Goal: Transaction & Acquisition: Purchase product/service

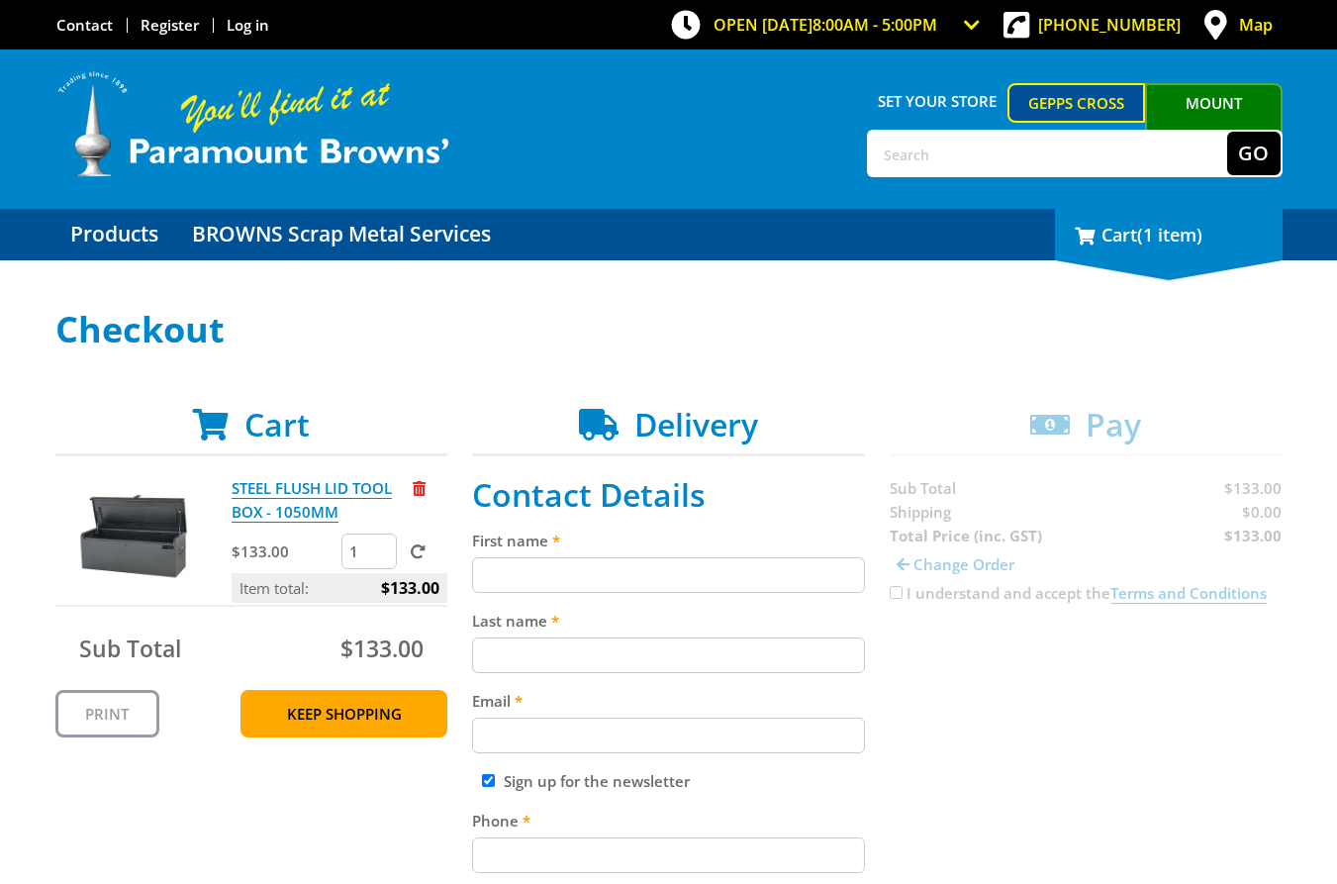
click at [1203, 241] on span "(1 item)" at bounding box center [1169, 235] width 65 height 24
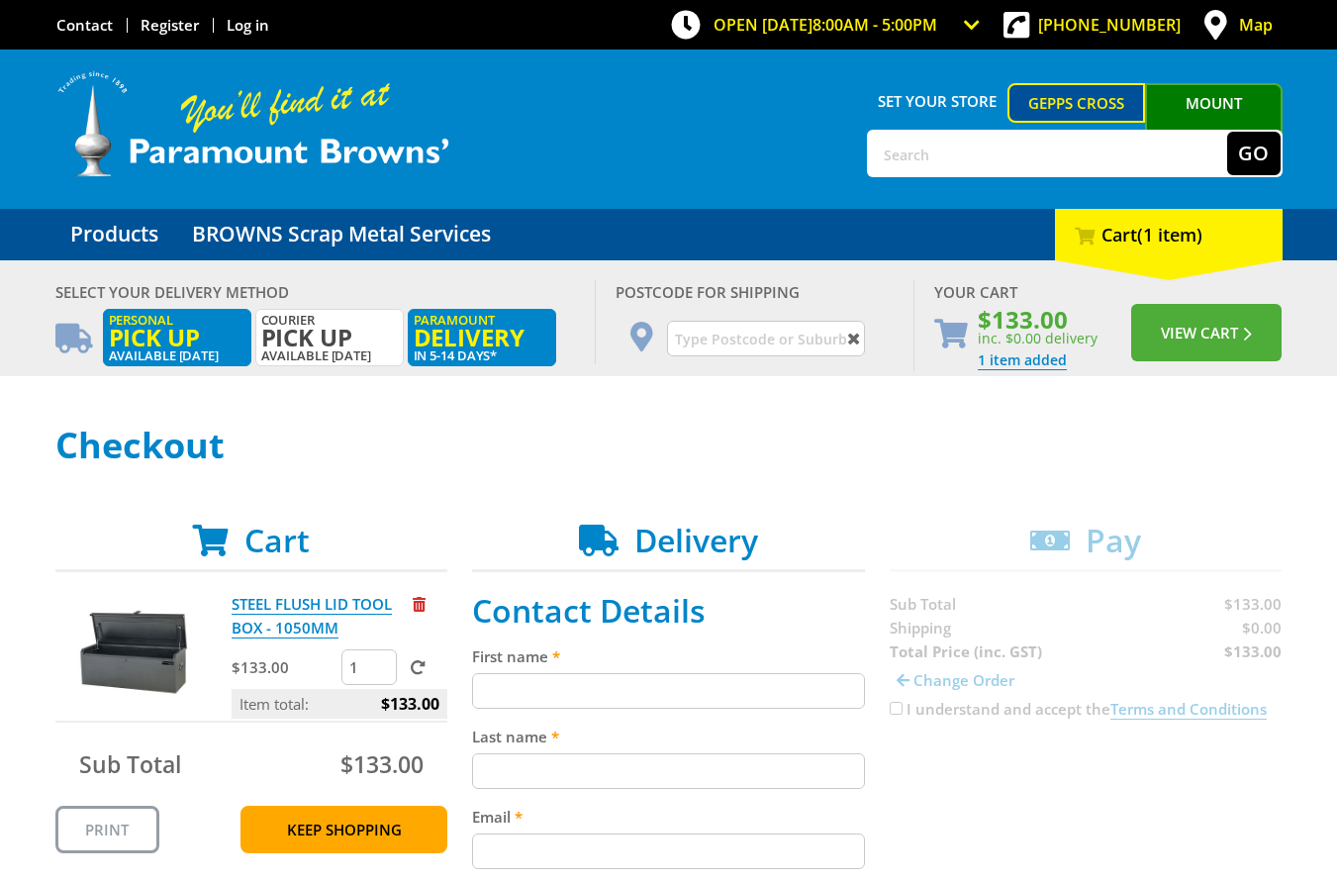
click at [191, 332] on span "Pick up" at bounding box center [177, 338] width 137 height 22
radio input "true"
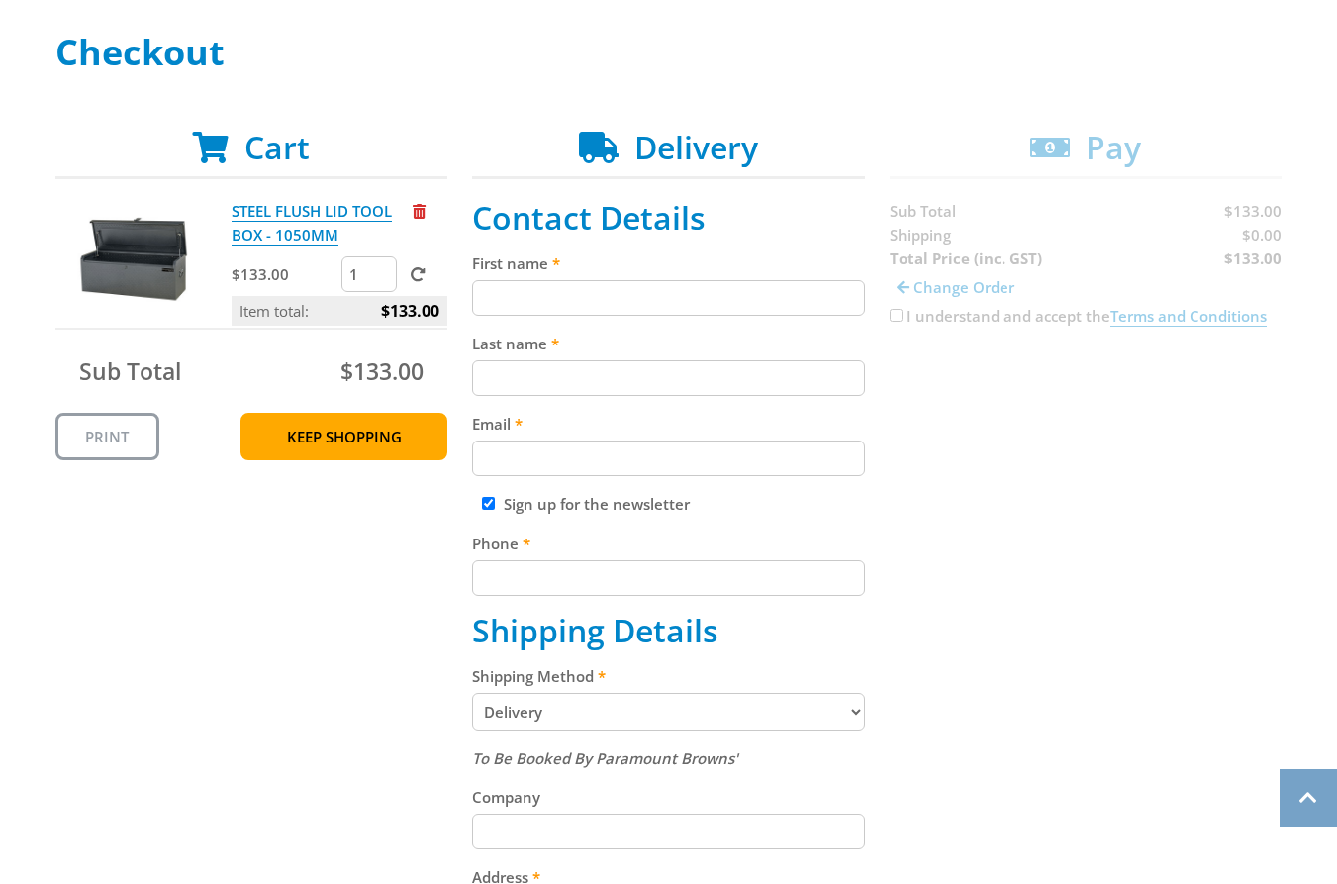
scroll to position [402, 0]
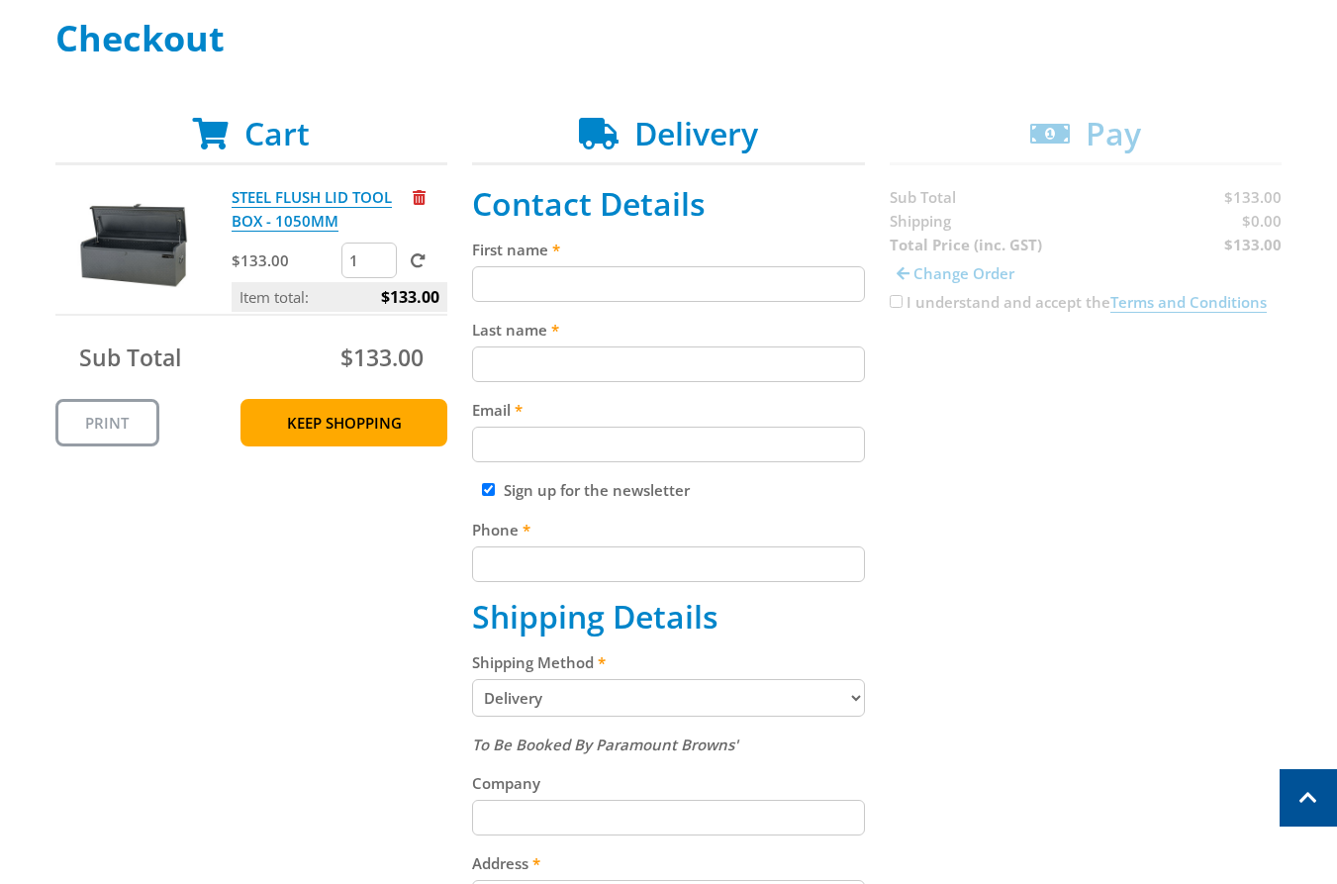
click at [608, 282] on input "First name" at bounding box center [668, 284] width 393 height 36
paste input "[PERSON_NAME]"
type input "[PERSON_NAME]"
click at [635, 354] on input "Last name" at bounding box center [668, 364] width 393 height 36
paste input "[PERSON_NAME]"
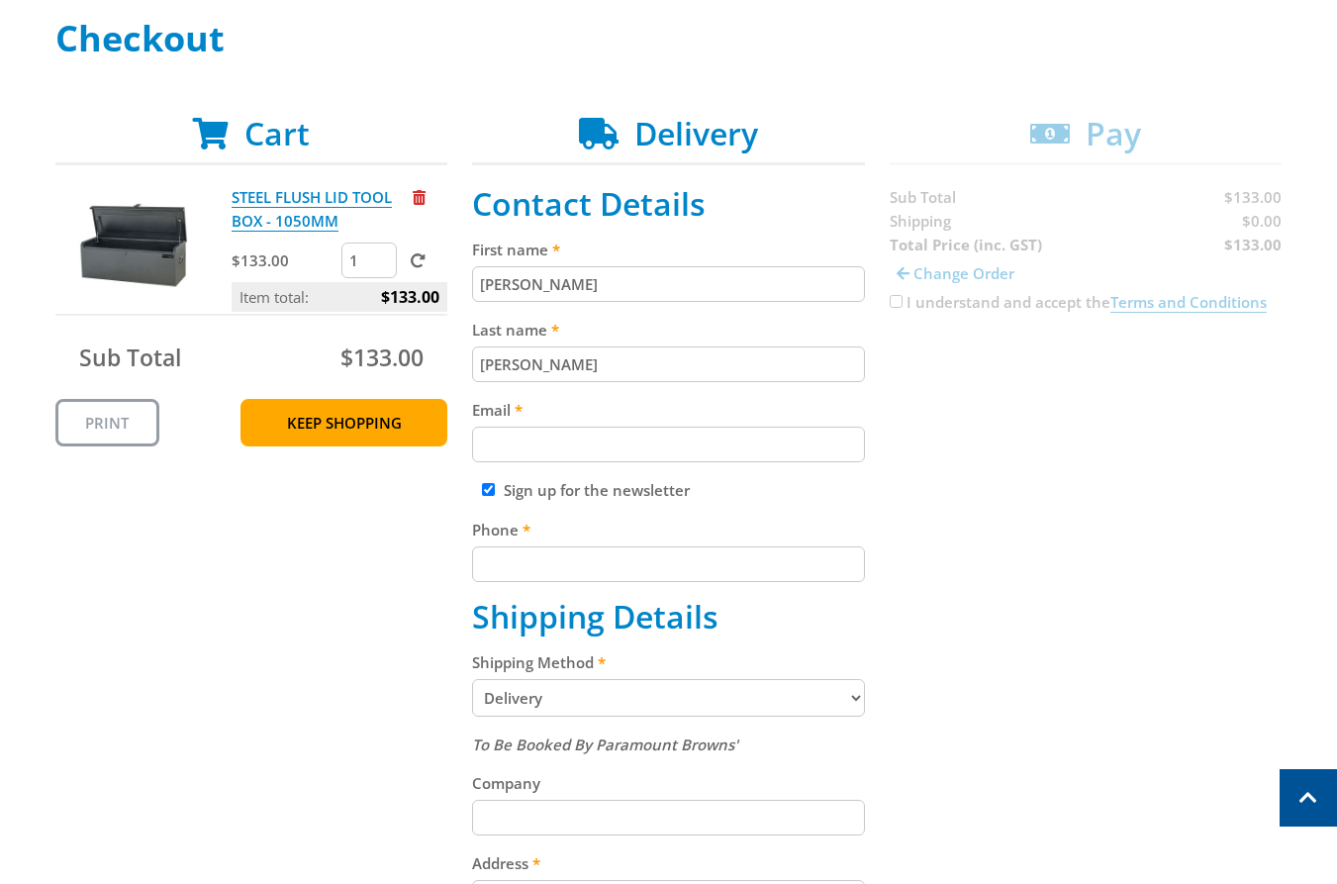
type input "[PERSON_NAME]"
drag, startPoint x: 551, startPoint y: 442, endPoint x: 836, endPoint y: 438, distance: 285.1
click at [554, 440] on input "Email" at bounding box center [668, 445] width 393 height 36
paste input "[EMAIL_ADDRESS][DOMAIN_NAME]"
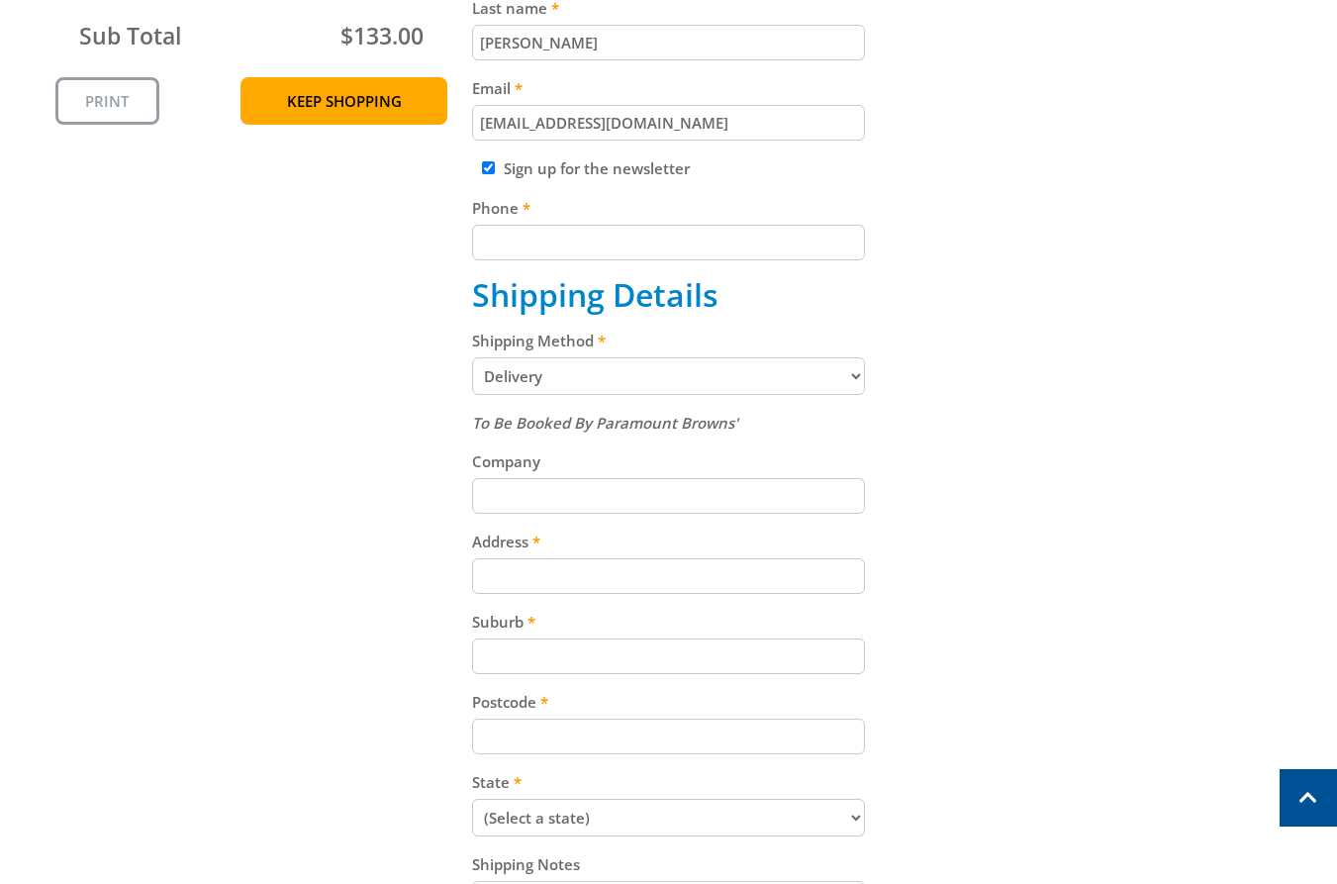
scroll to position [773, 0]
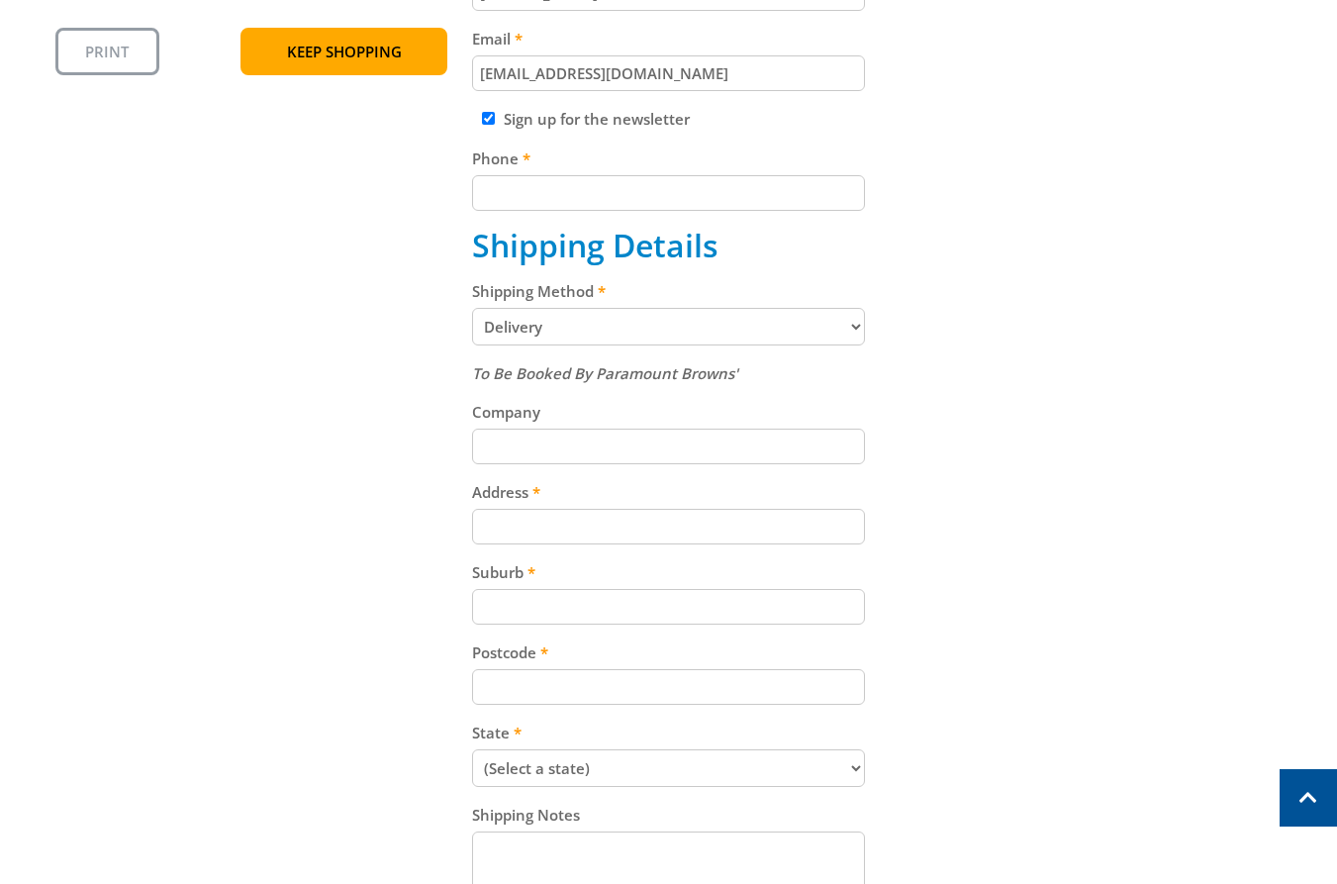
type input "[EMAIL_ADDRESS][DOMAIN_NAME]"
click at [579, 177] on input "Phone" at bounding box center [668, 193] width 393 height 36
paste input "[PHONE_NUMBER]"
type input "[PHONE_NUMBER]"
click at [485, 121] on input "Sign up for the newsletter" at bounding box center [488, 118] width 13 height 13
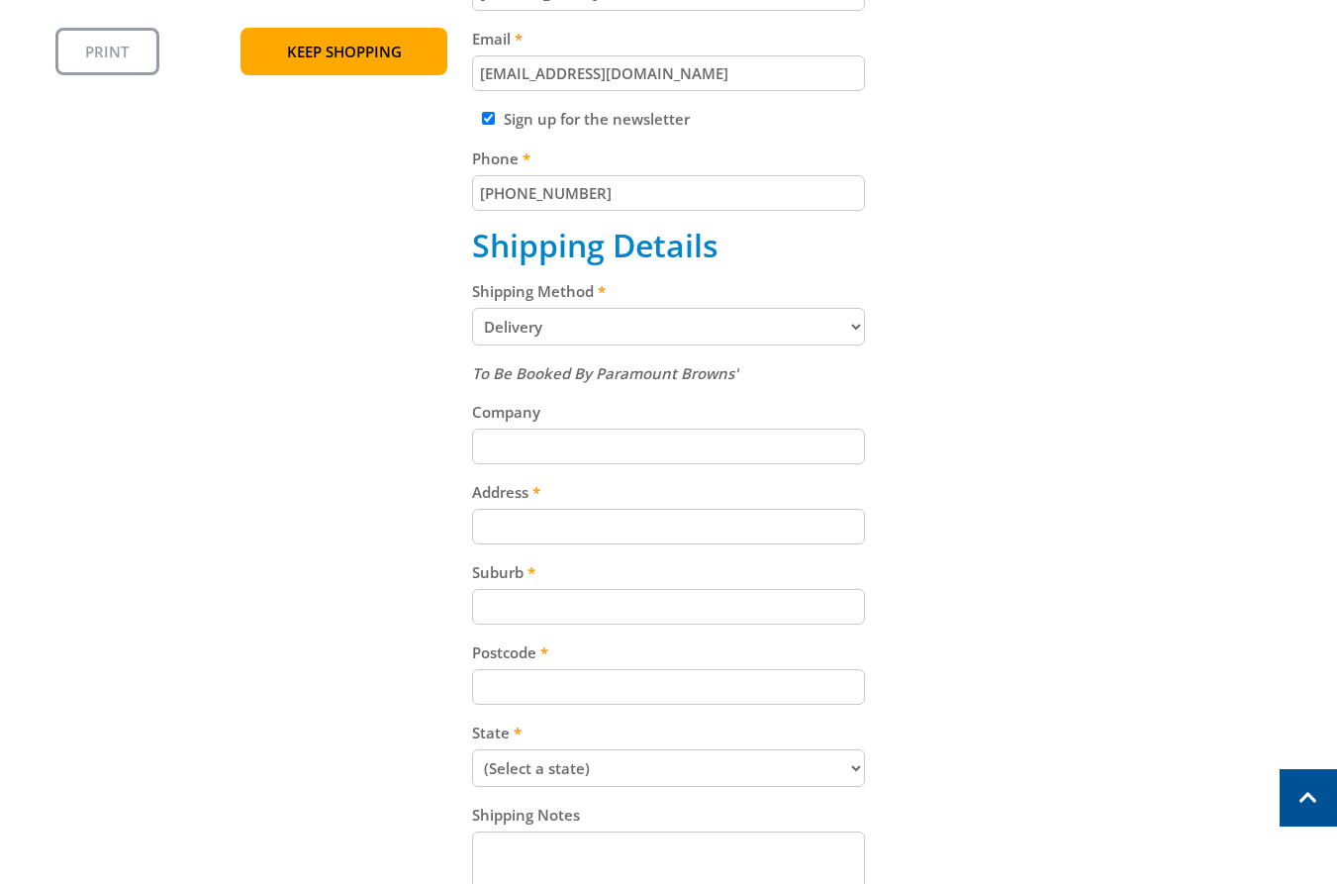
checkbox input "false"
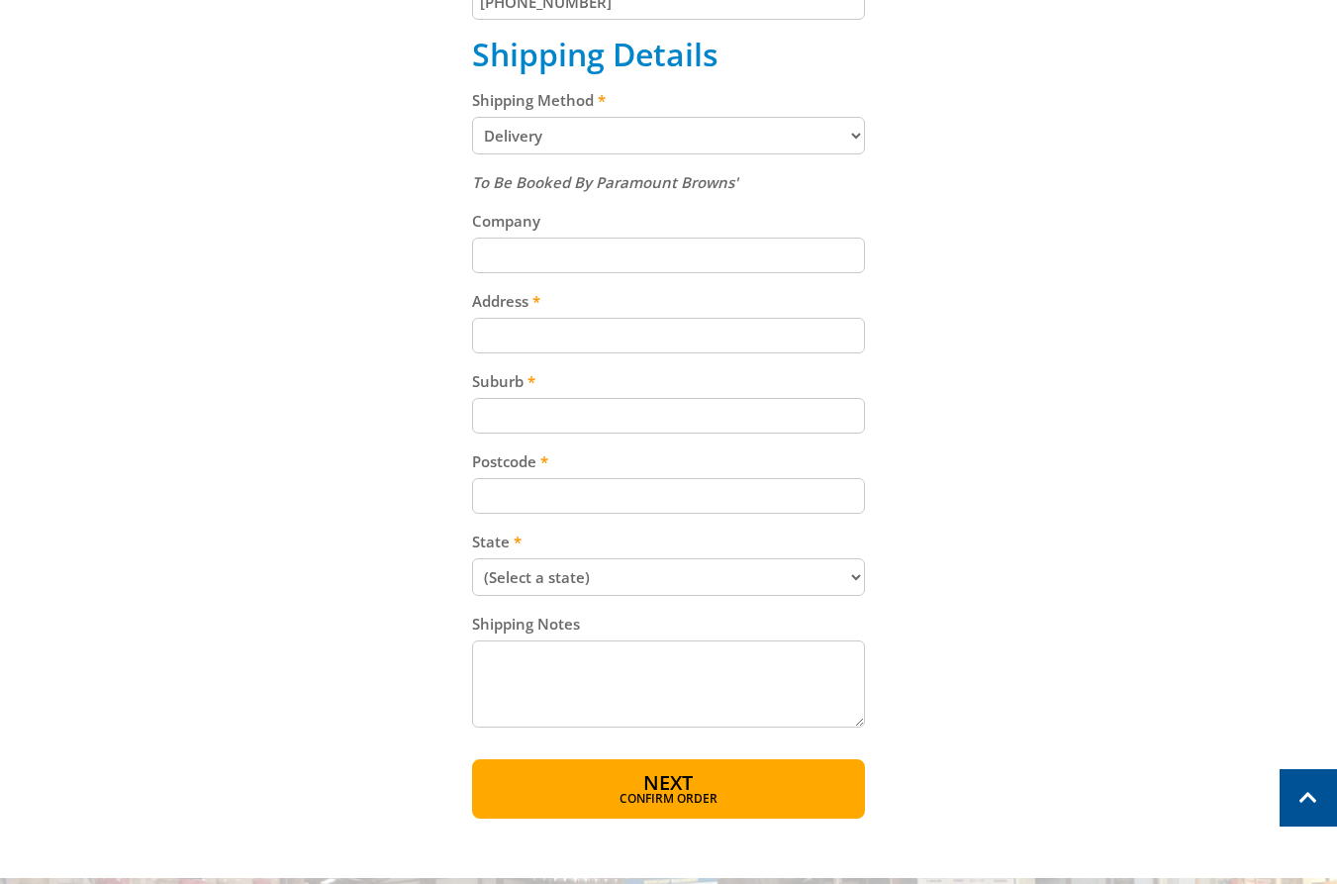
scroll to position [988, 0]
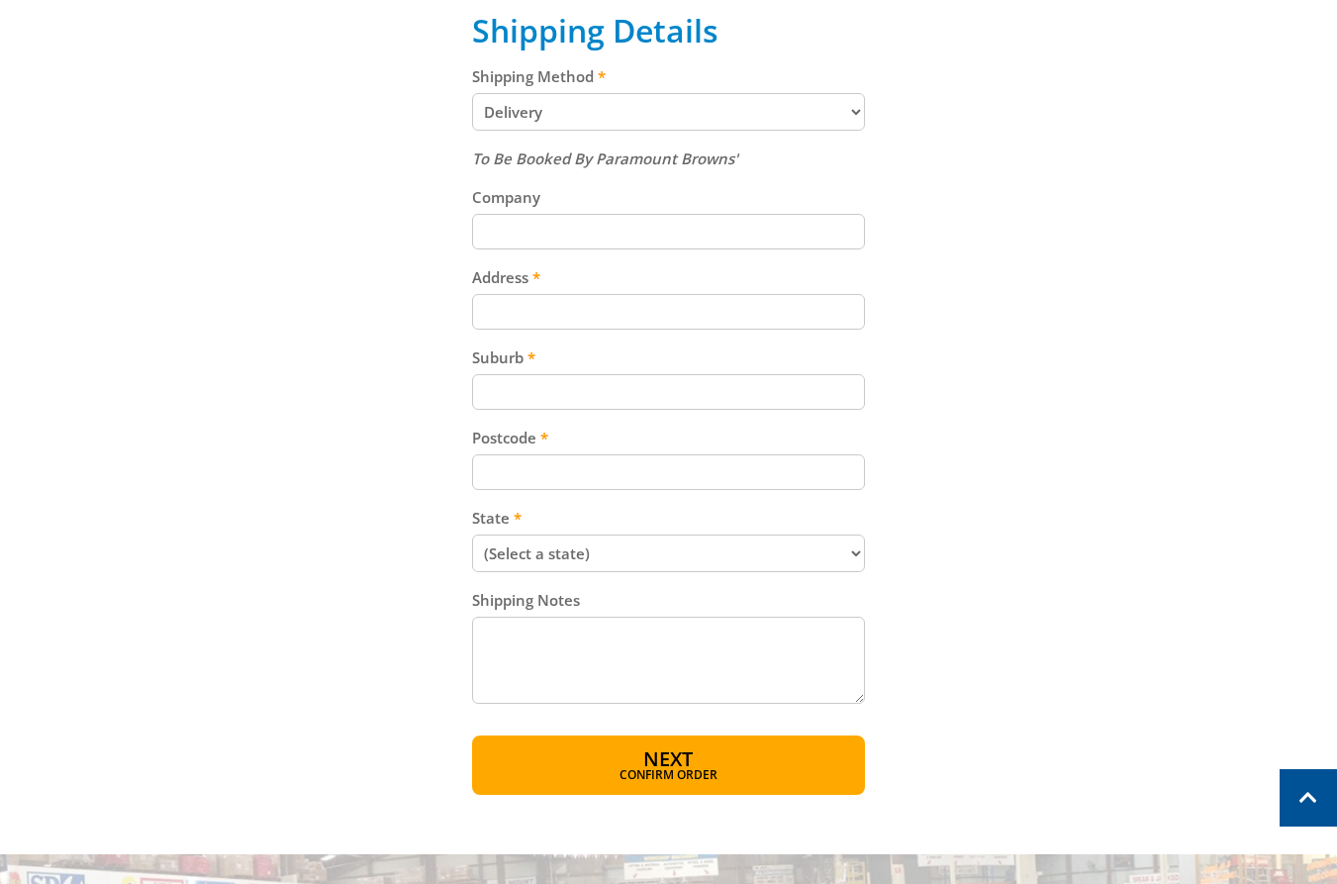
click at [538, 464] on input "Postcode" at bounding box center [668, 472] width 393 height 36
paste input "5094"
type input "5094"
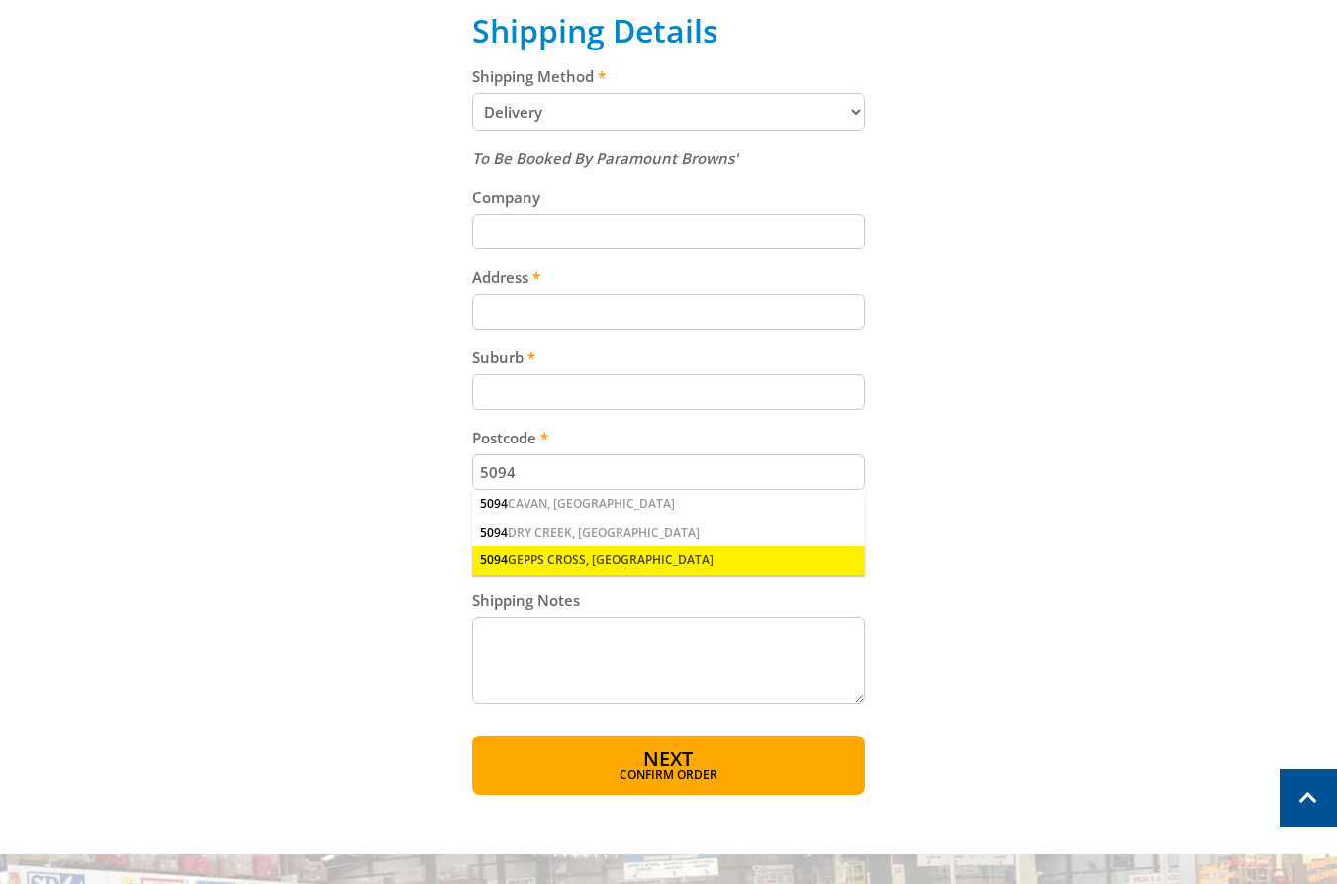
click at [570, 564] on div "5094 GEPPS CROSS, SA" at bounding box center [668, 560] width 393 height 28
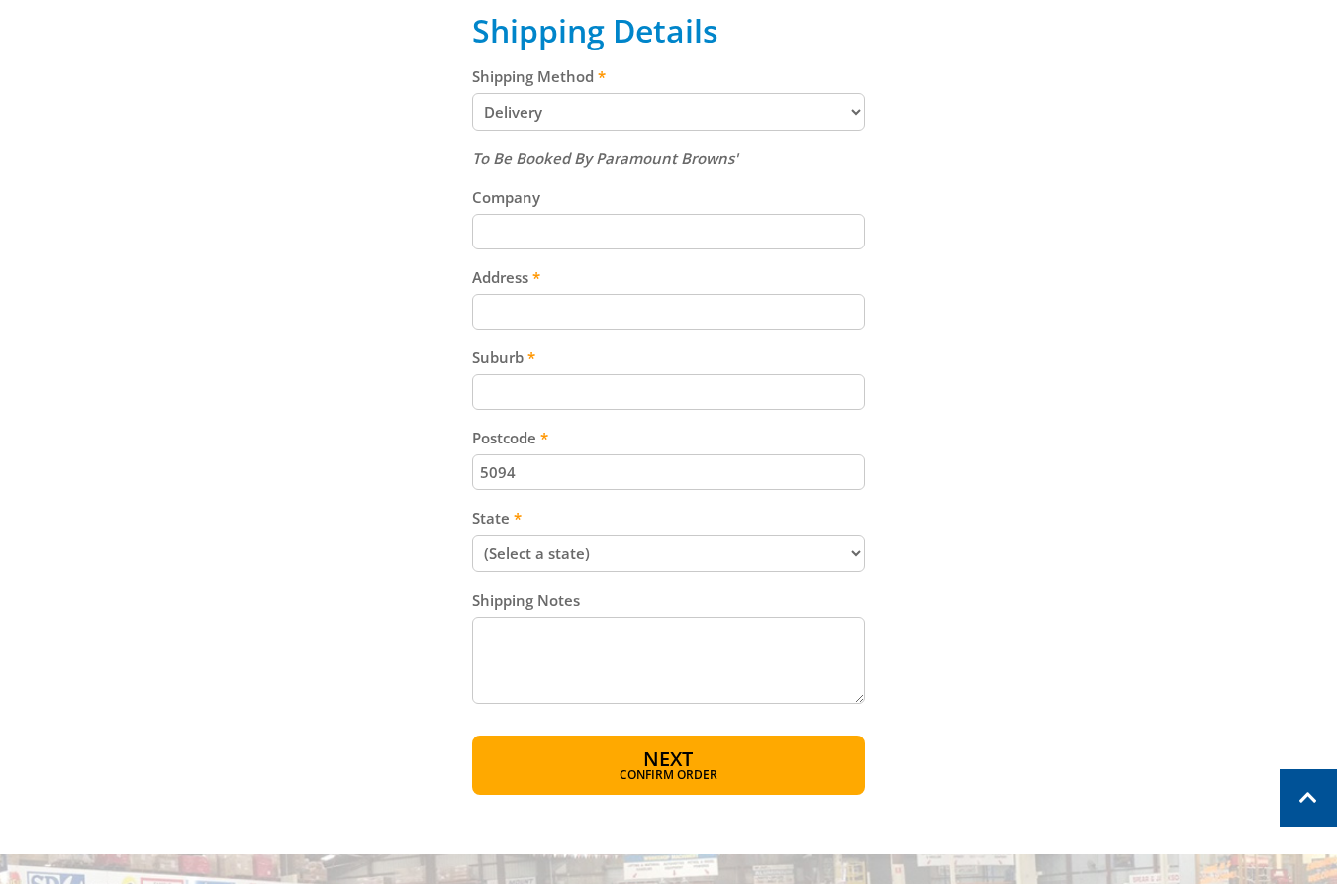
click at [589, 392] on input "Suburb" at bounding box center [668, 392] width 393 height 36
paste input "Gepps Cross"
type input "Gepps Cross"
click at [1137, 416] on div "Cart STEEL FLUSH LID TOOL BOX - 1050MM $133.00 1 Item total: $133.00 Sub Total …" at bounding box center [668, 162] width 1227 height 1266
click at [626, 314] on input "Address" at bounding box center [668, 312] width 393 height 36
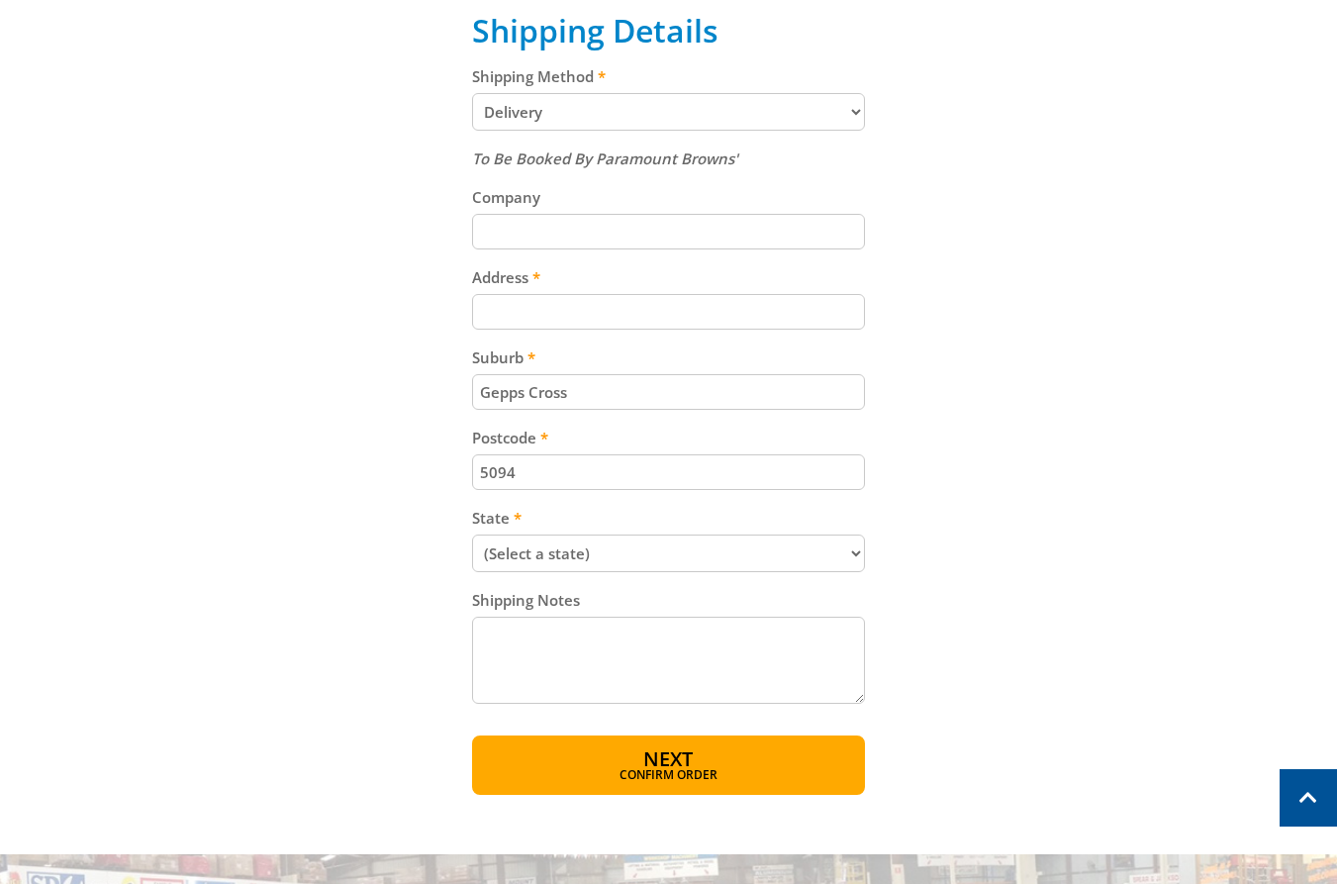
paste input "[STREET_ADDRESS]"
type input "[STREET_ADDRESS]"
click at [1035, 391] on div "Cart STEEL FLUSH LID TOOL BOX - 1050MM $133.00 1 Item total: $133.00 Sub Total …" at bounding box center [668, 162] width 1227 height 1266
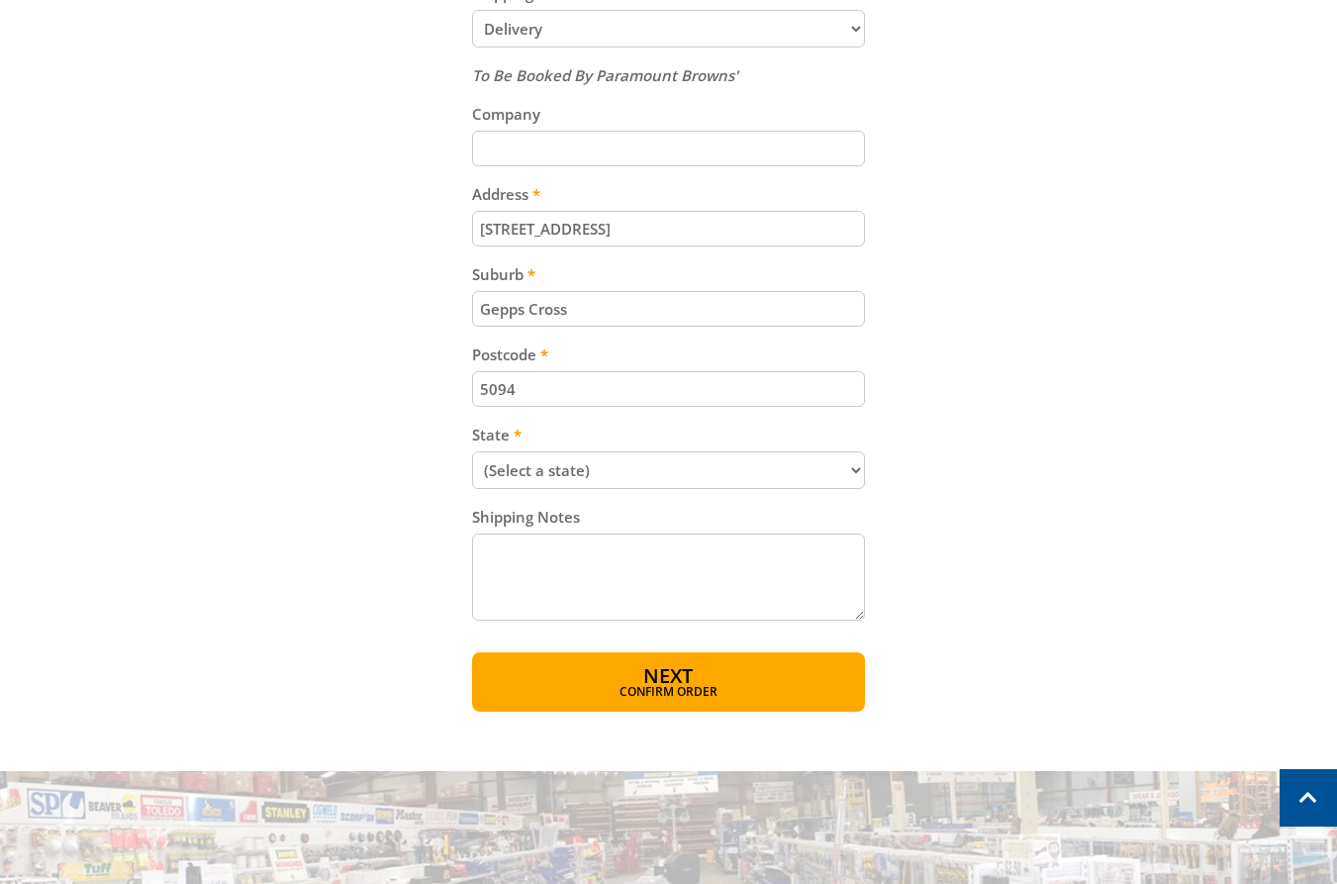
scroll to position [1117, 0]
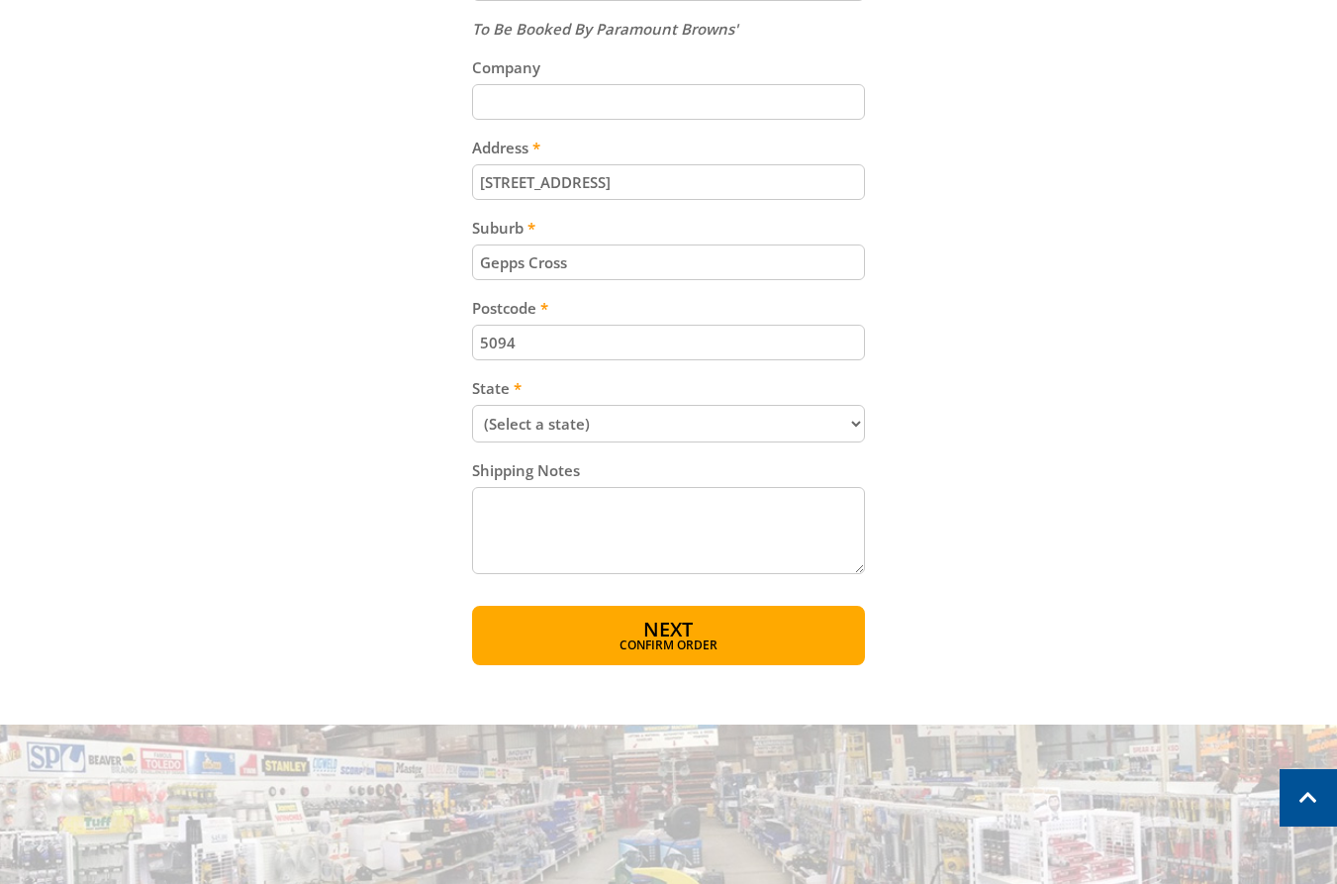
click at [664, 430] on select "(Select a state) South Australia Victoria New South Wales Queensland Western Au…" at bounding box center [668, 424] width 393 height 38
click at [661, 427] on select "(Select a state) South Australia Victoria New South Wales Queensland Western Au…" at bounding box center [668, 424] width 393 height 38
select select "SA"
click at [472, 405] on select "(Select a state) South Australia Victoria New South Wales Queensland Western Au…" at bounding box center [668, 424] width 393 height 38
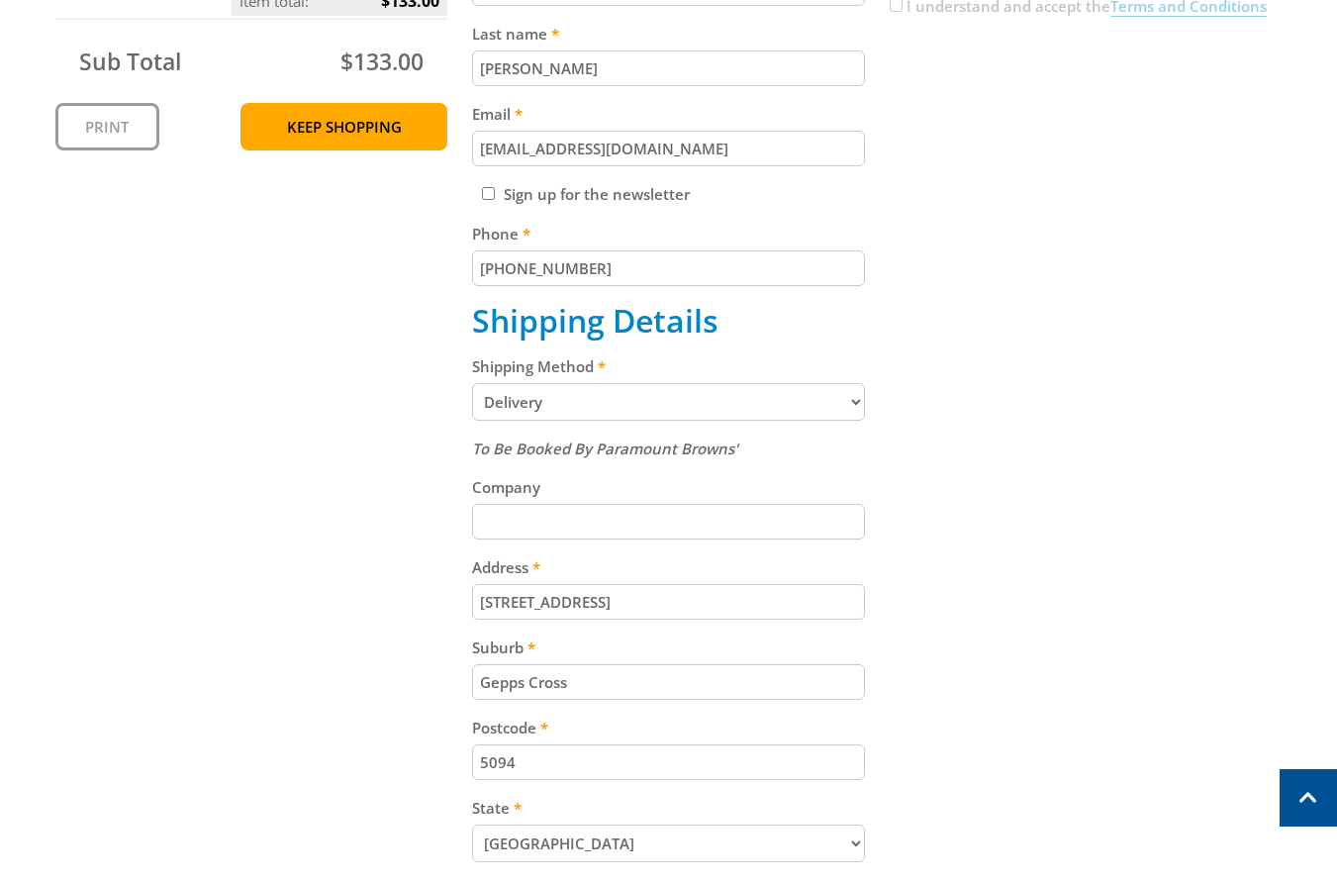
scroll to position [991, 0]
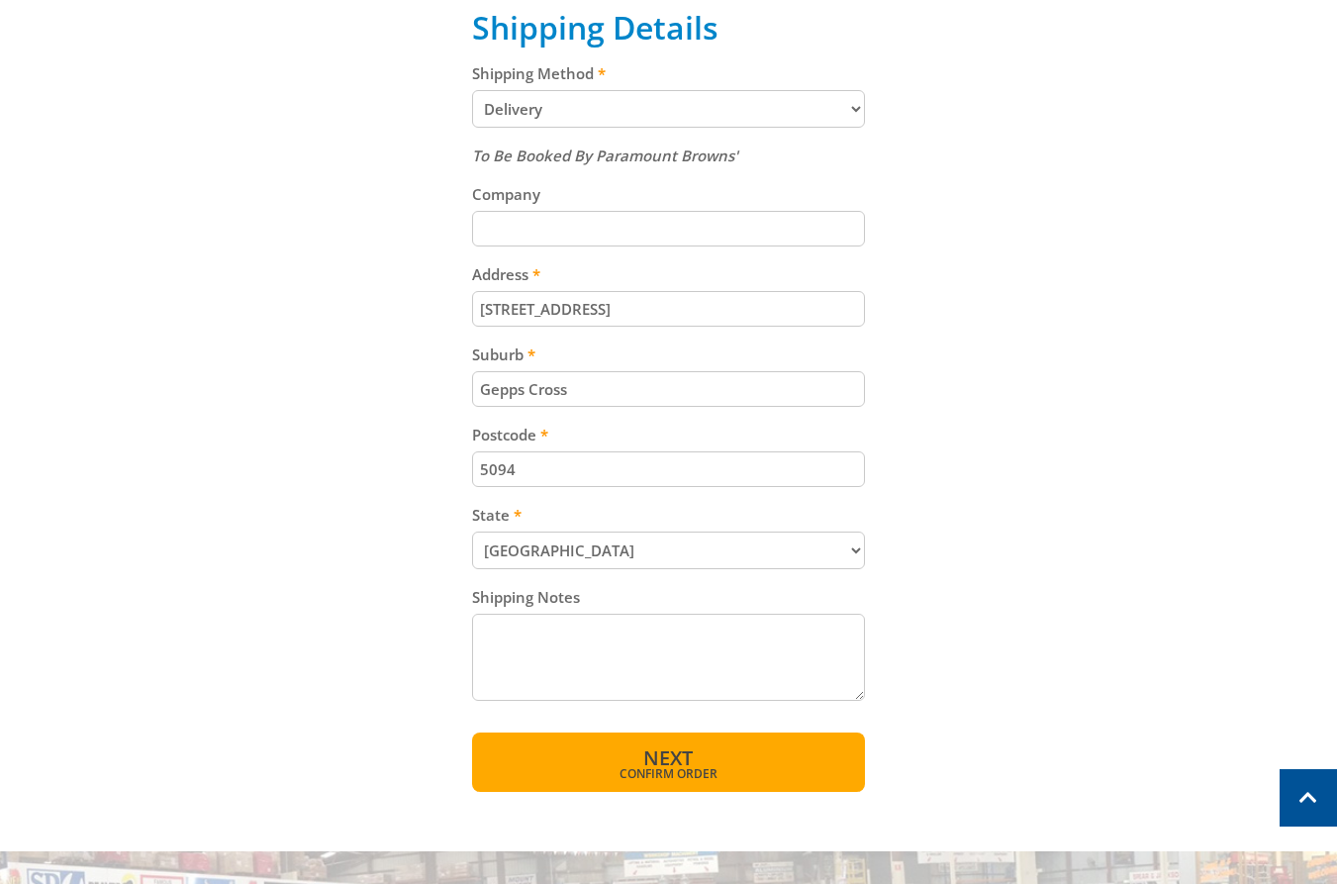
click at [598, 772] on span "Confirm order" at bounding box center [669, 774] width 308 height 12
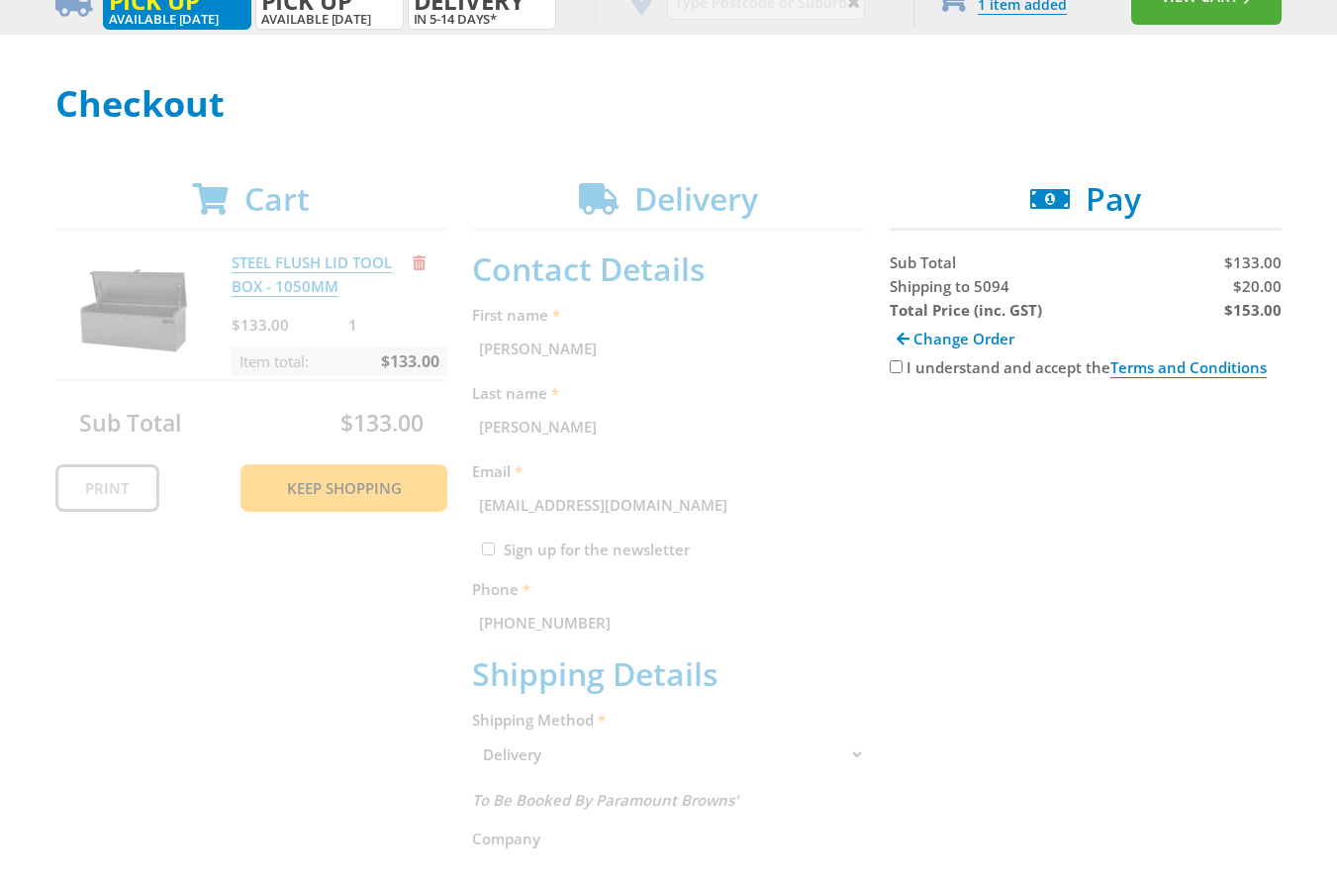
scroll to position [392, 0]
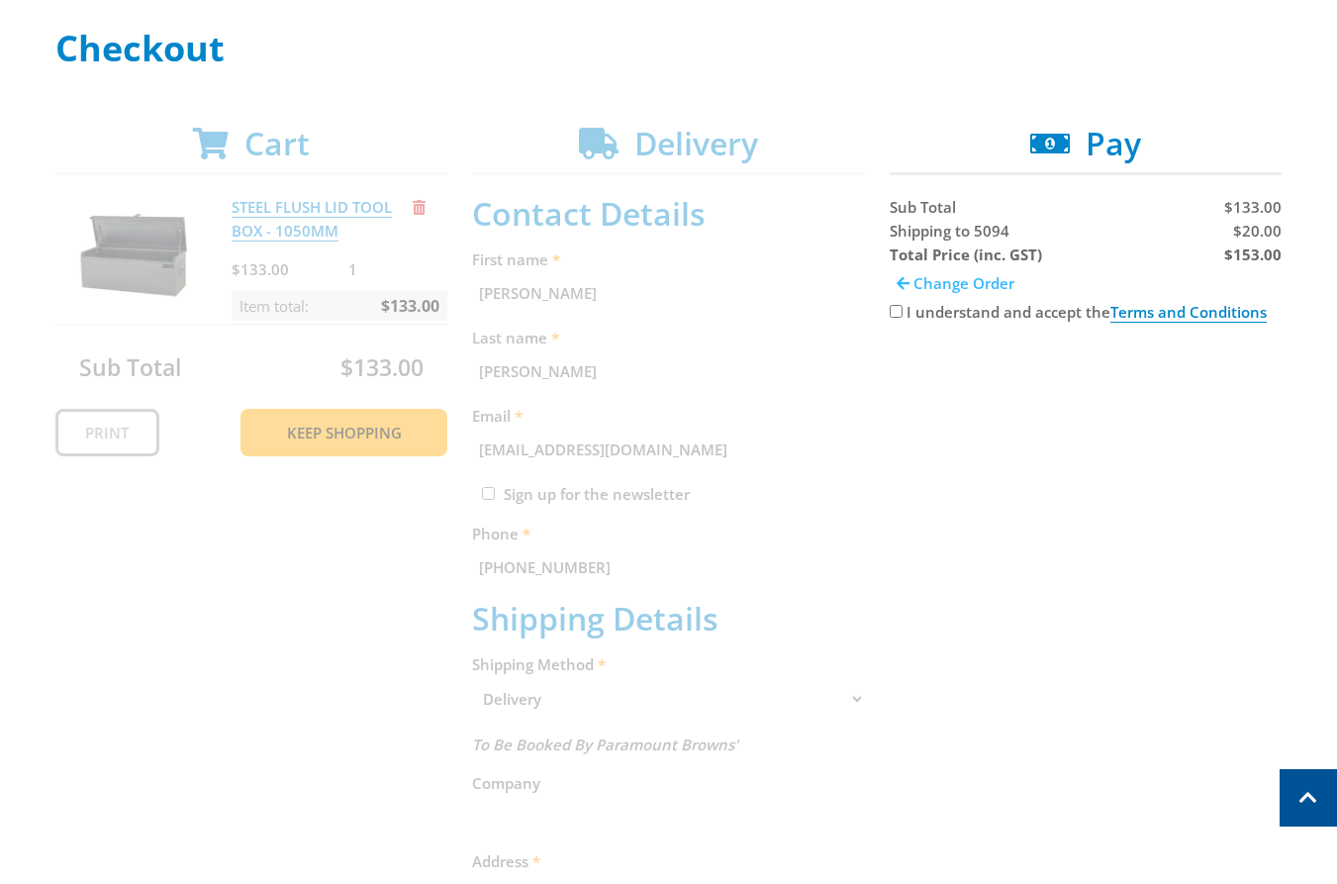
click at [985, 286] on span "Change Order" at bounding box center [964, 283] width 101 height 20
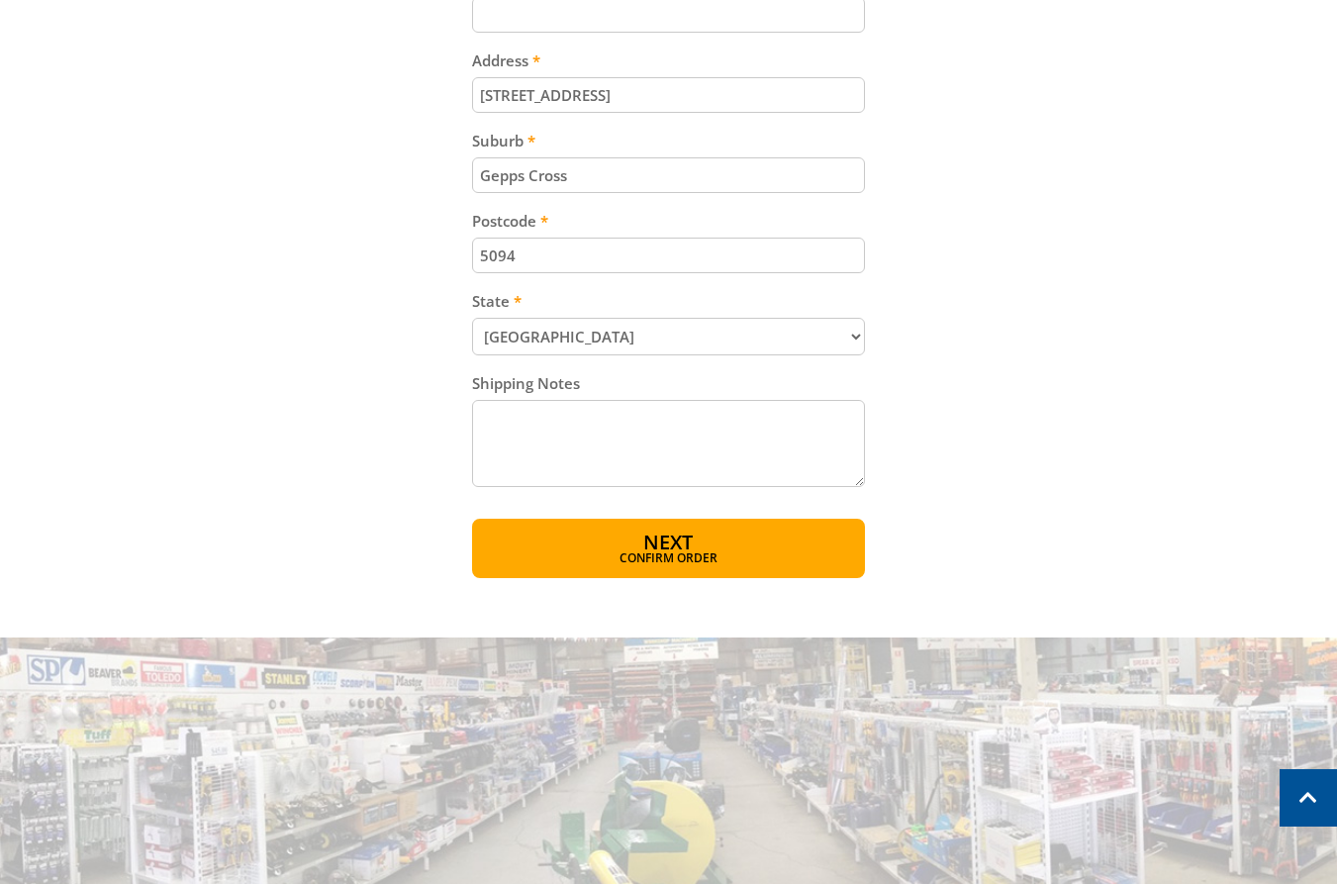
scroll to position [1245, 0]
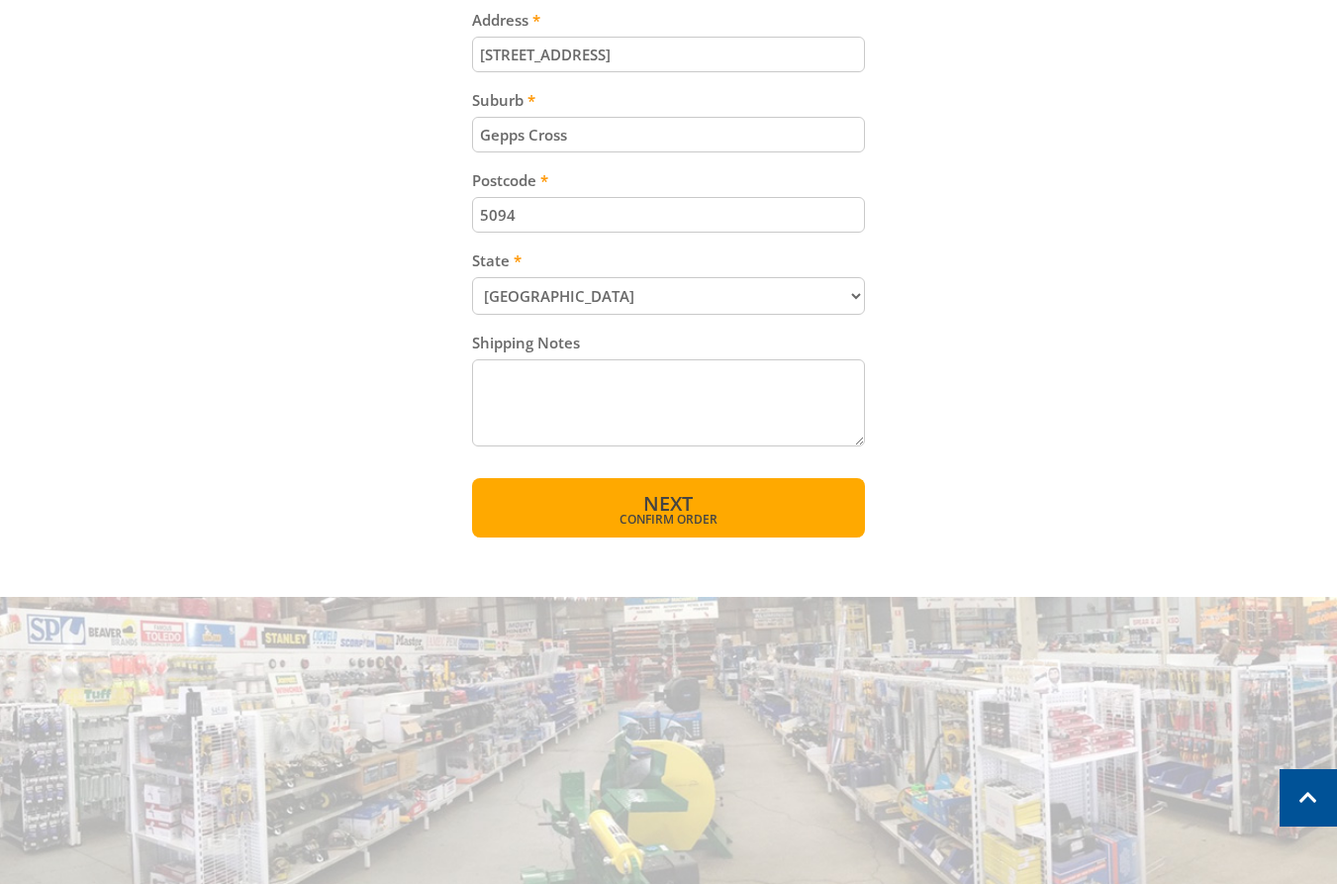
click at [639, 514] on span "Confirm order" at bounding box center [669, 520] width 308 height 12
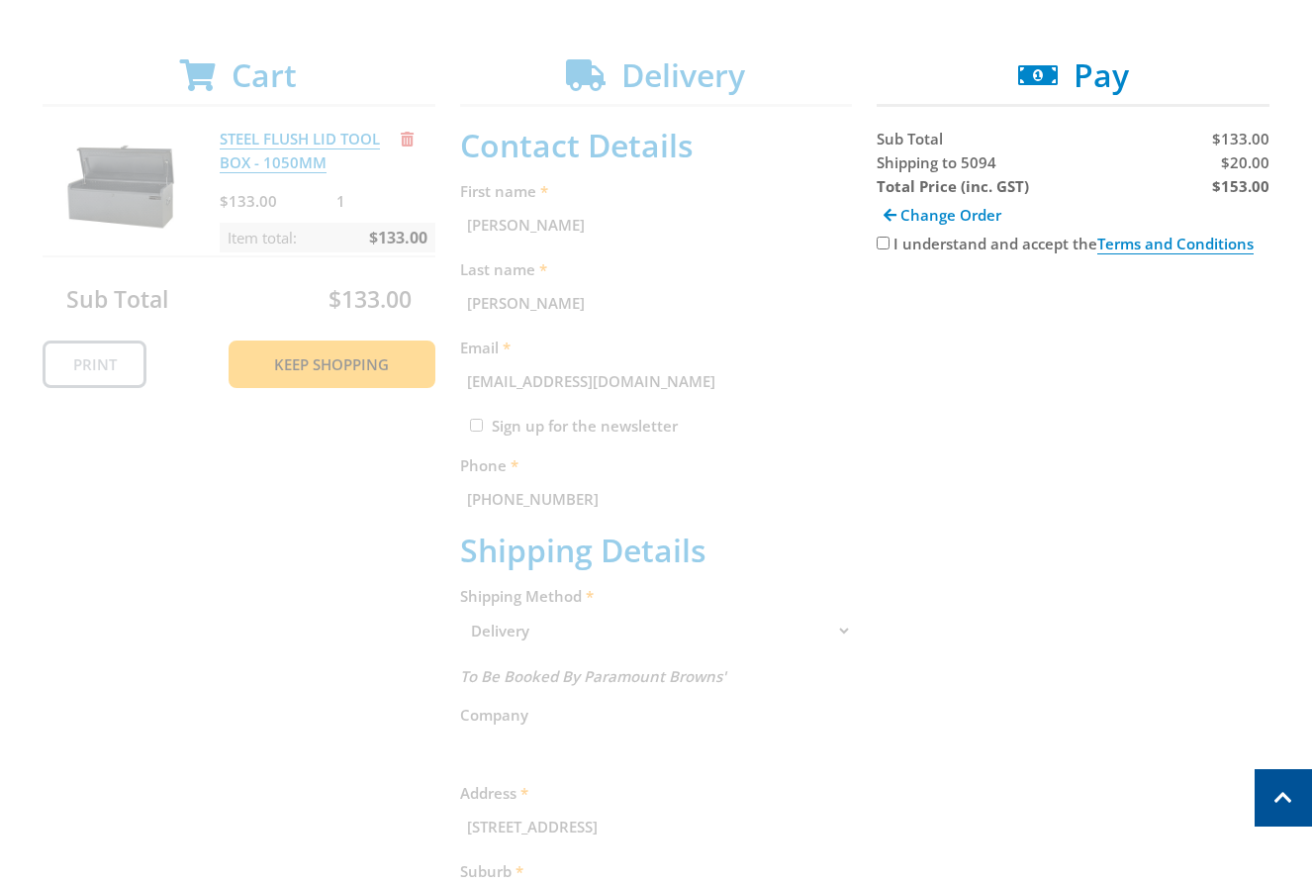
scroll to position [277, 0]
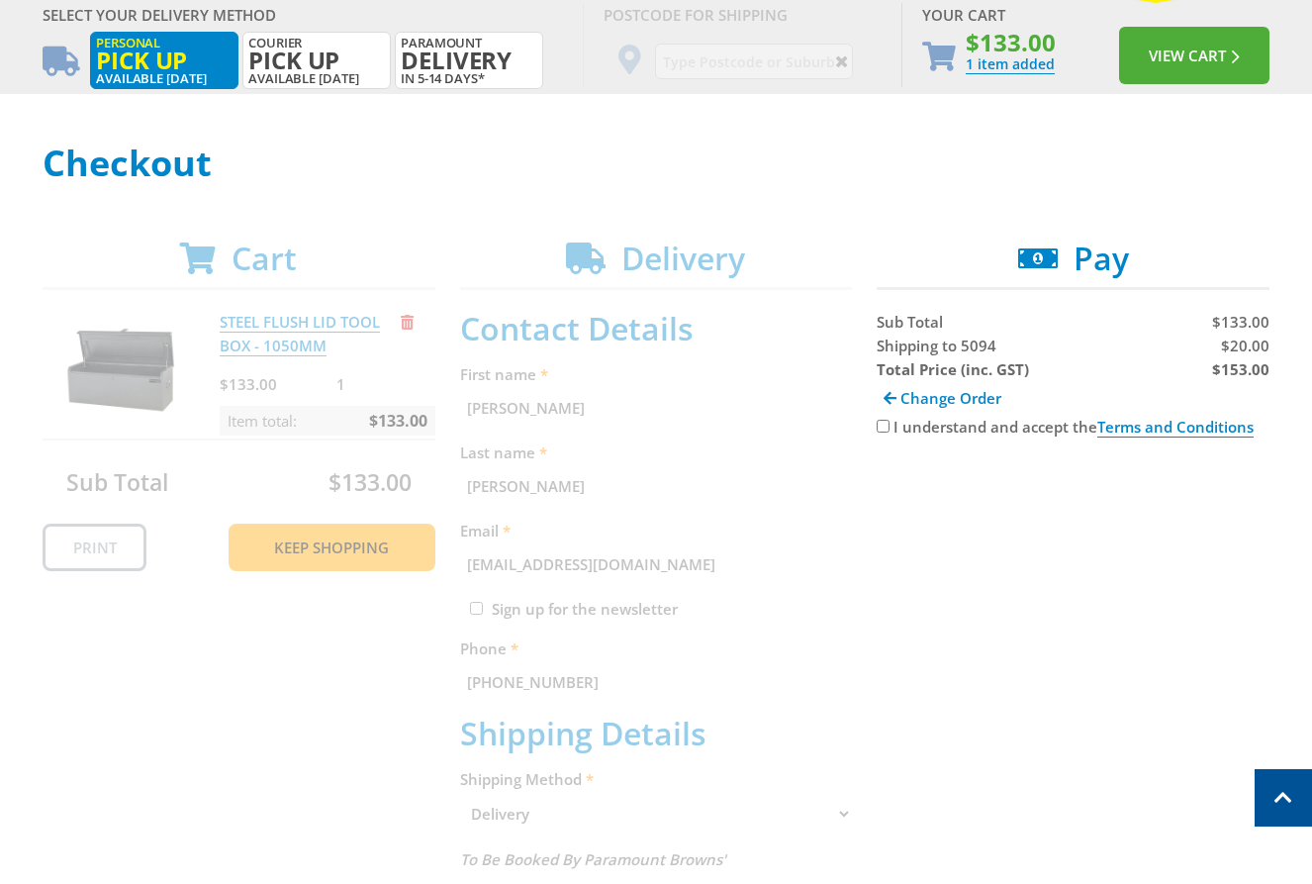
click at [885, 425] on input "I understand and accept the Terms and Conditions" at bounding box center [883, 426] width 13 height 13
checkbox input "true"
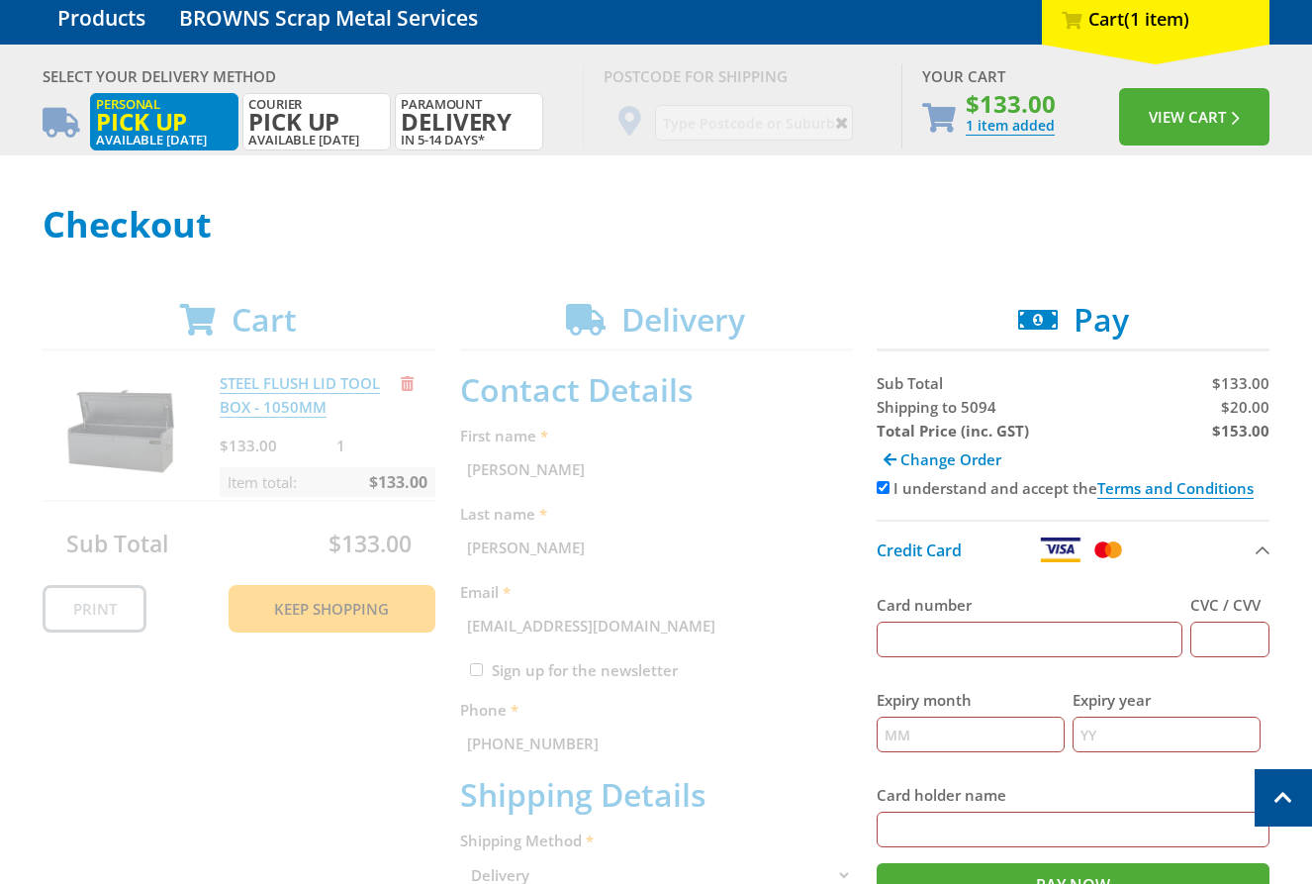
scroll to position [0, 0]
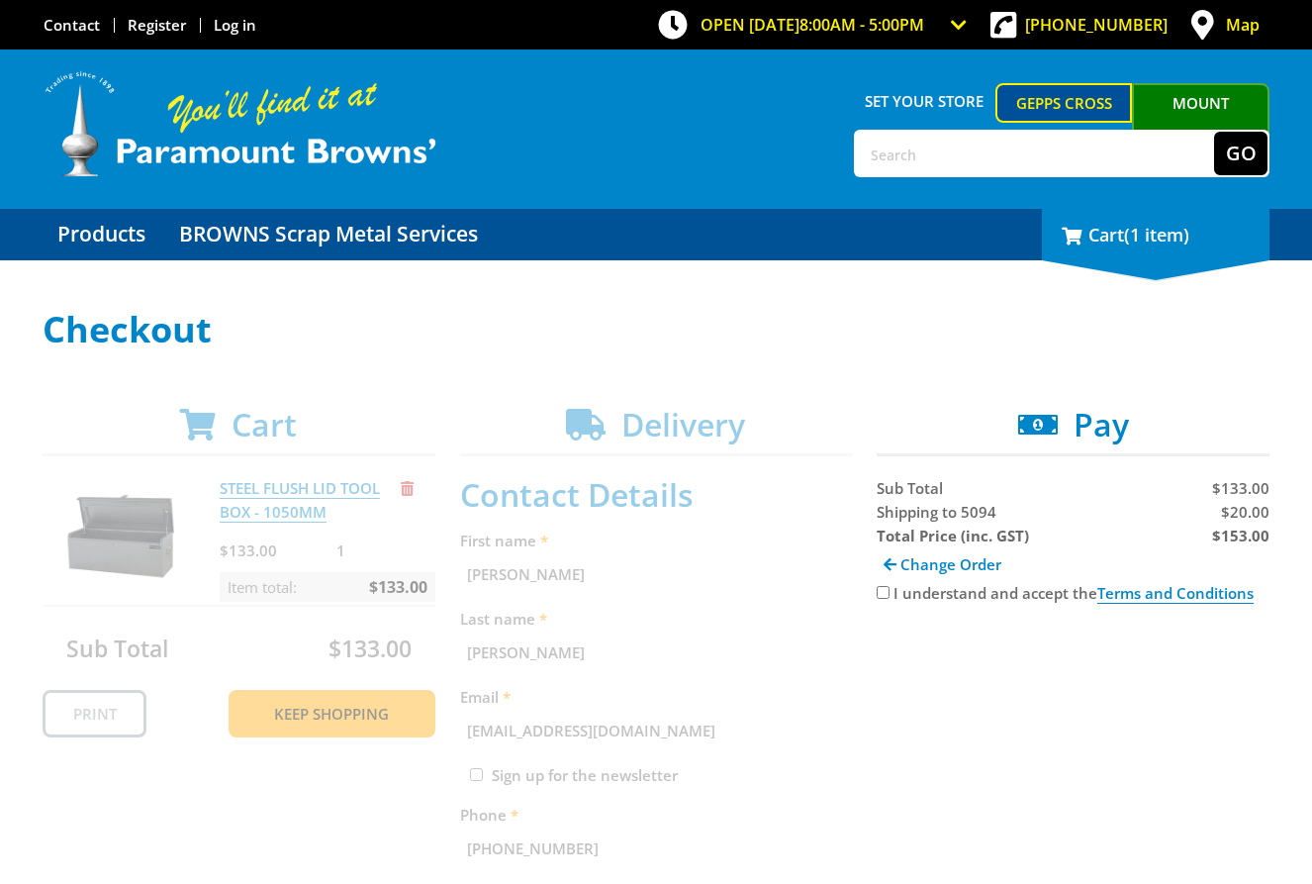
click at [1185, 242] on span "(1 item)" at bounding box center [1156, 235] width 65 height 24
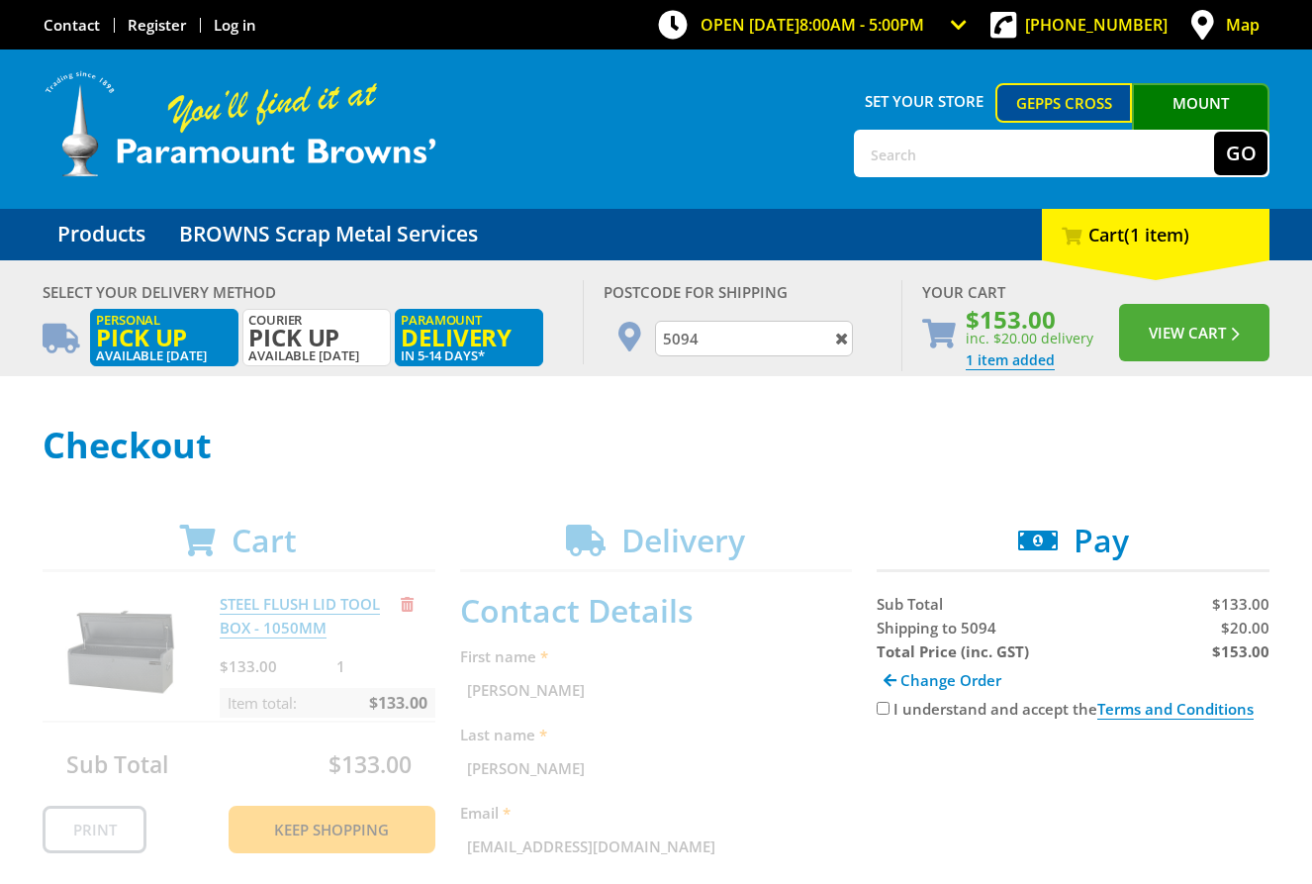
click at [174, 331] on span "Pick up" at bounding box center [164, 338] width 137 height 22
radio input "true"
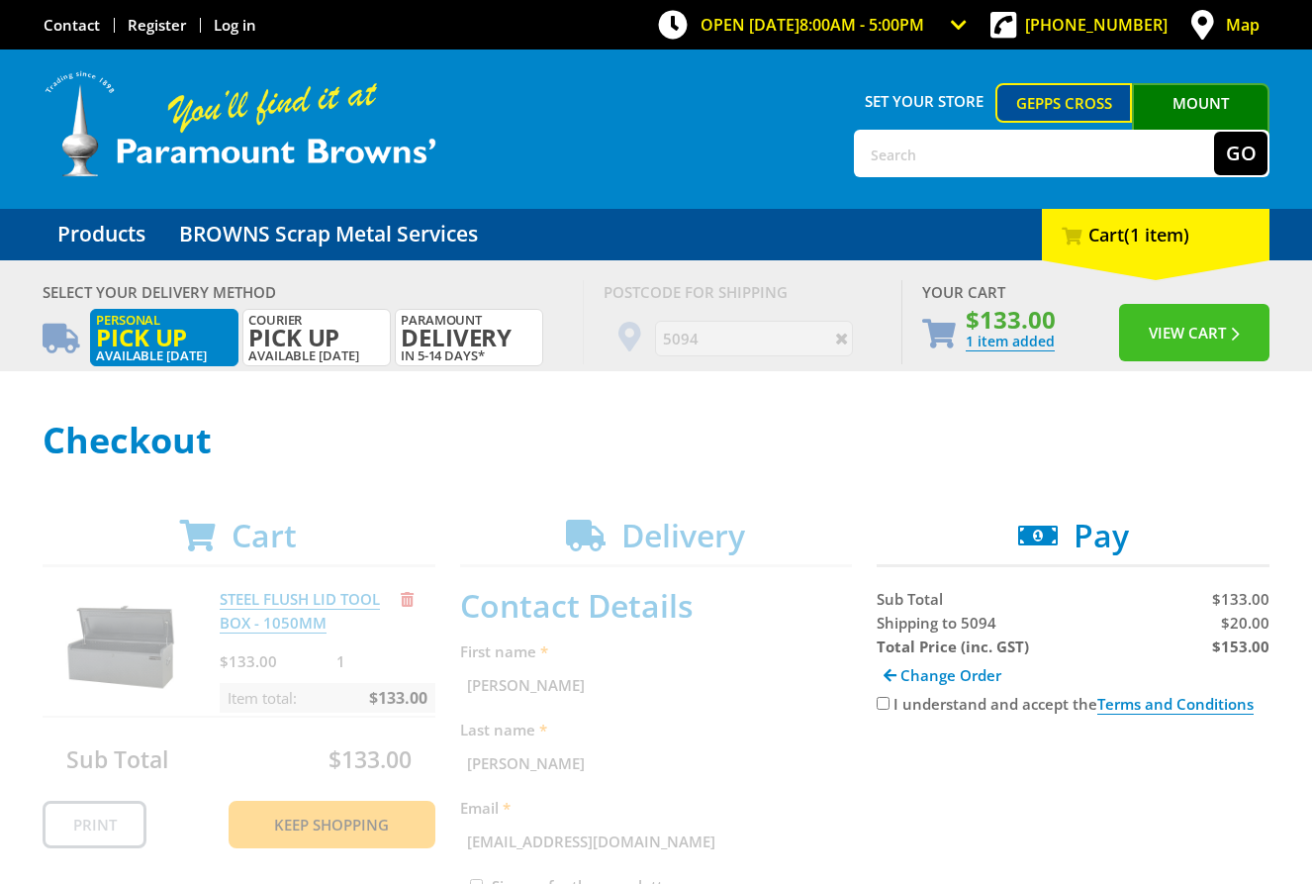
click at [1226, 339] on span "submit" at bounding box center [1233, 334] width 14 height 15
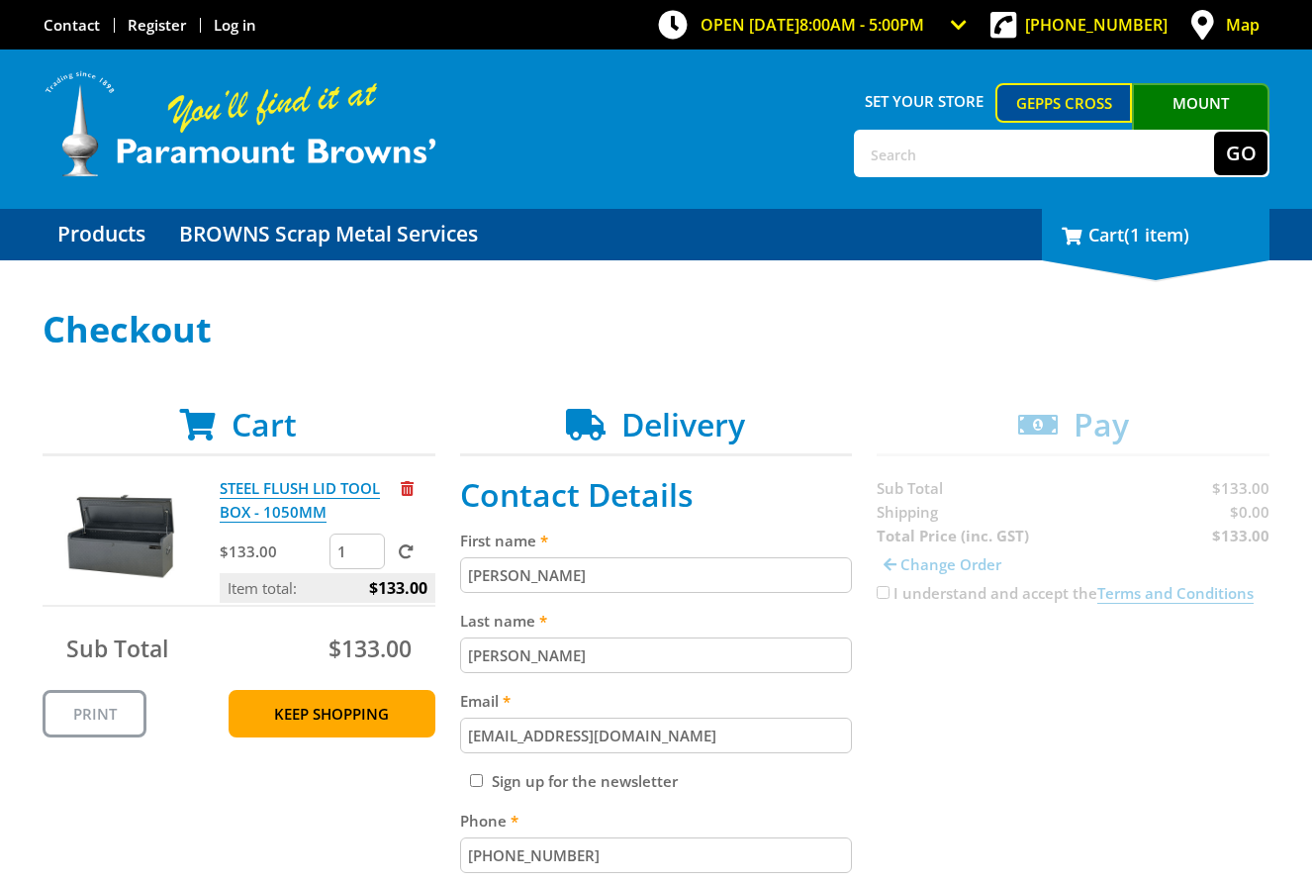
click at [1149, 260] on div "1 Cart (1 item)" at bounding box center [1156, 234] width 228 height 51
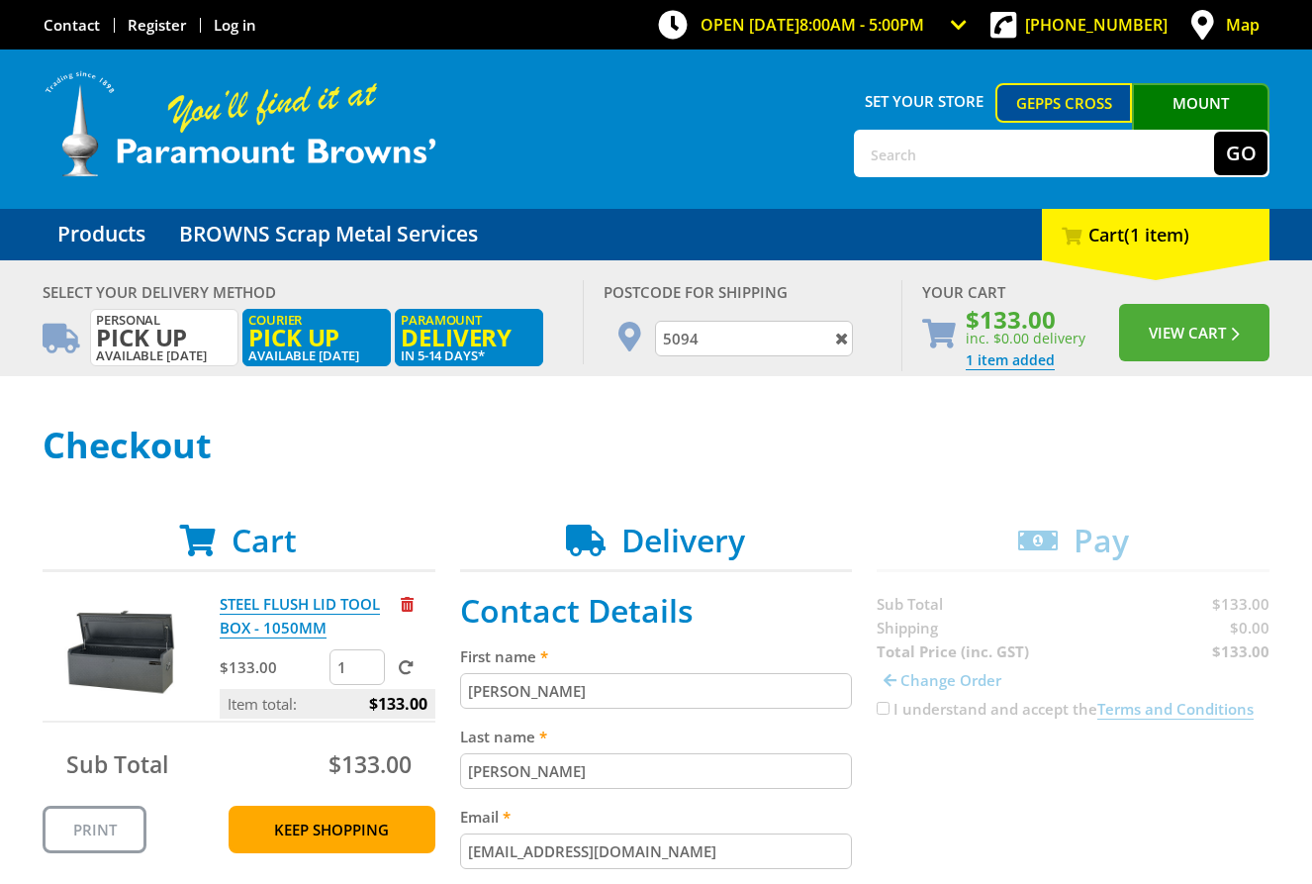
click at [316, 342] on span "Pick up" at bounding box center [316, 338] width 137 height 22
radio input "true"
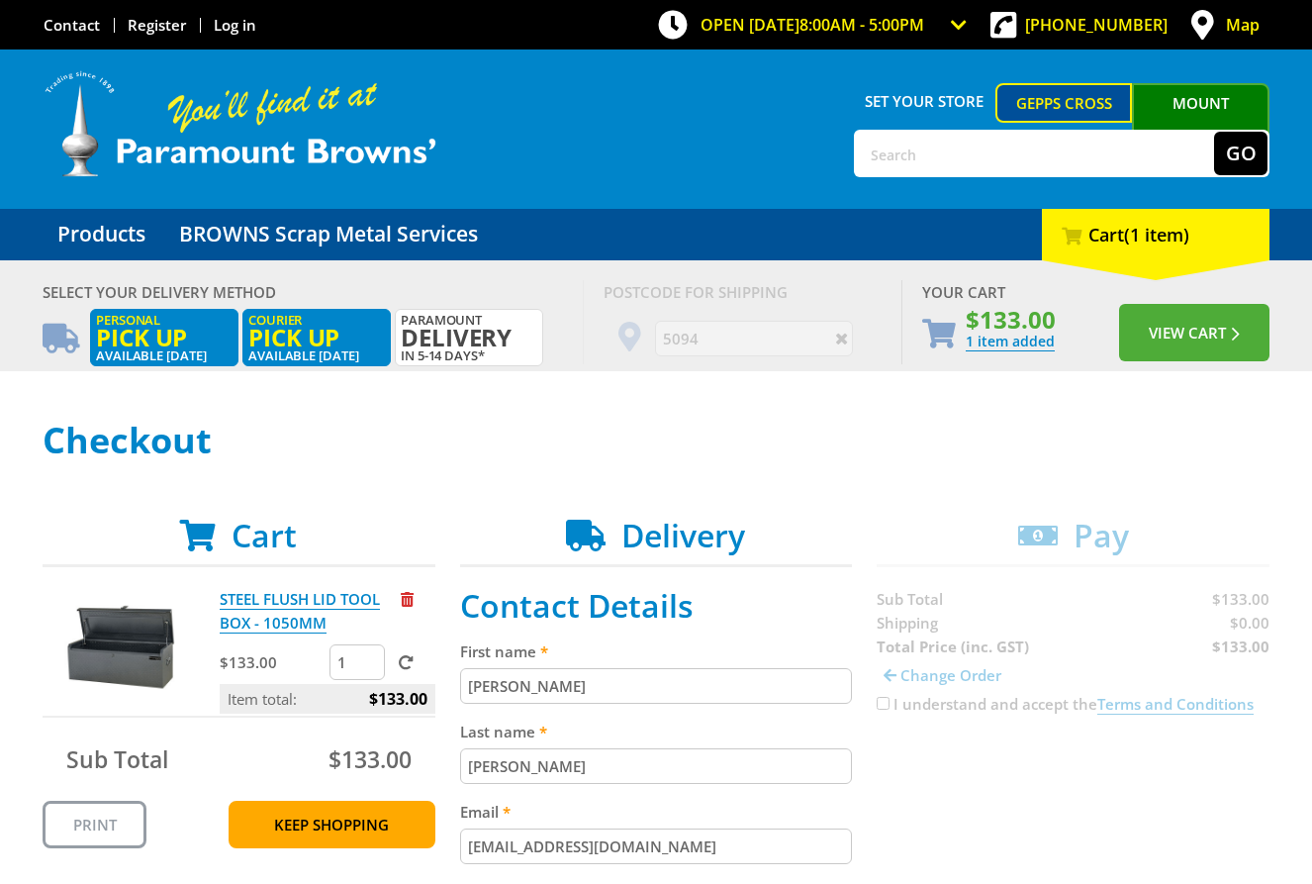
click at [188, 331] on span "Pick up" at bounding box center [164, 338] width 137 height 22
radio input "true"
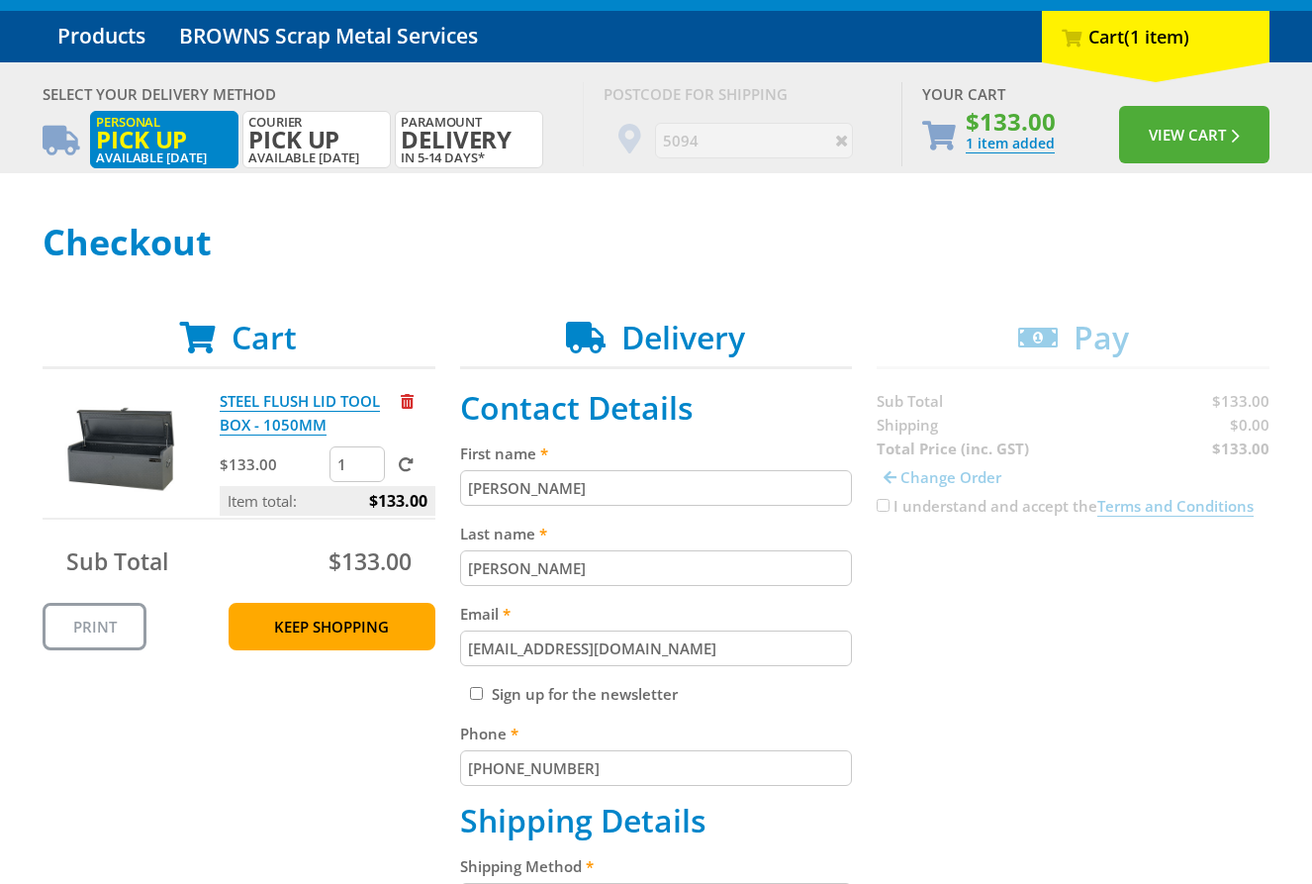
scroll to position [273, 0]
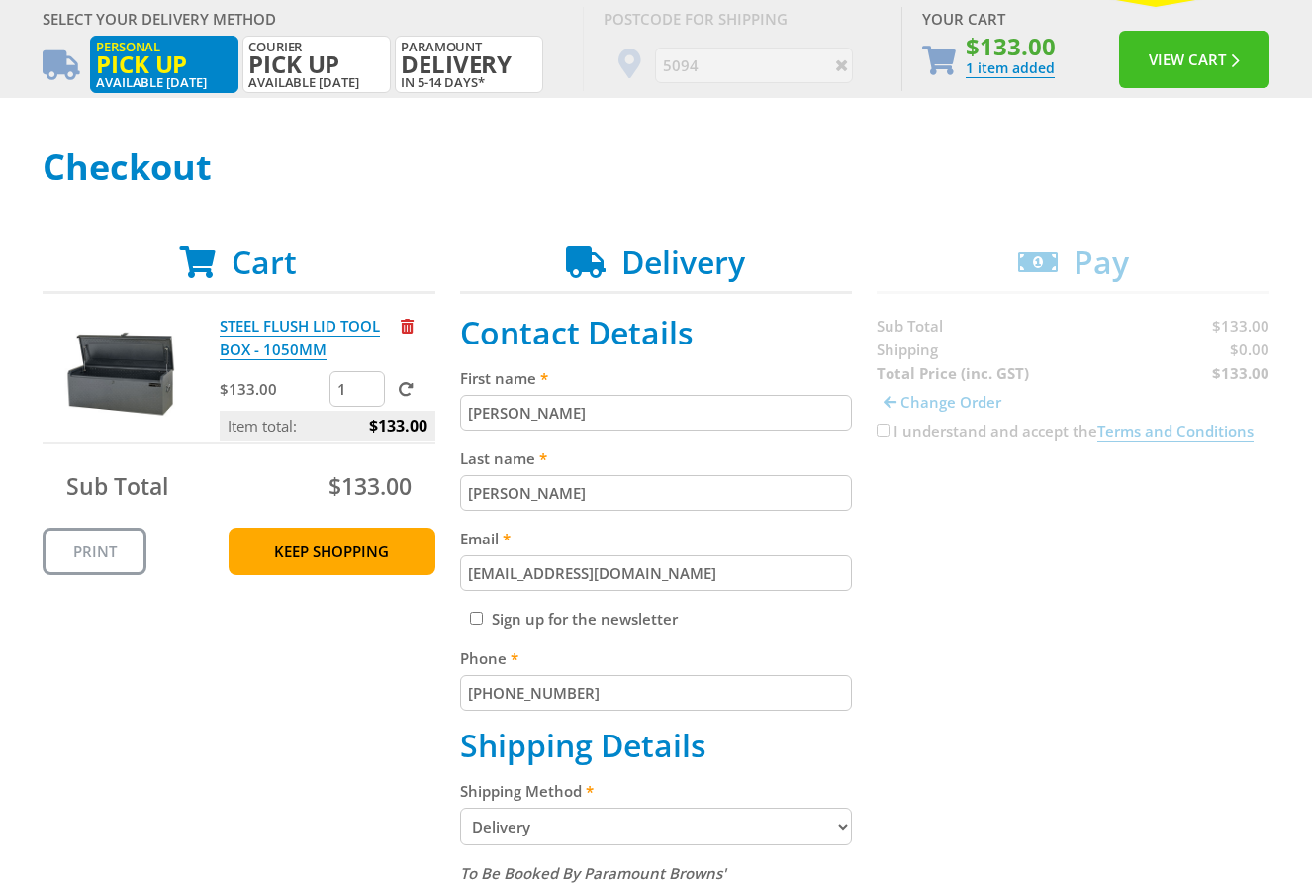
click at [1199, 45] on button "View Cart" at bounding box center [1194, 59] width 150 height 57
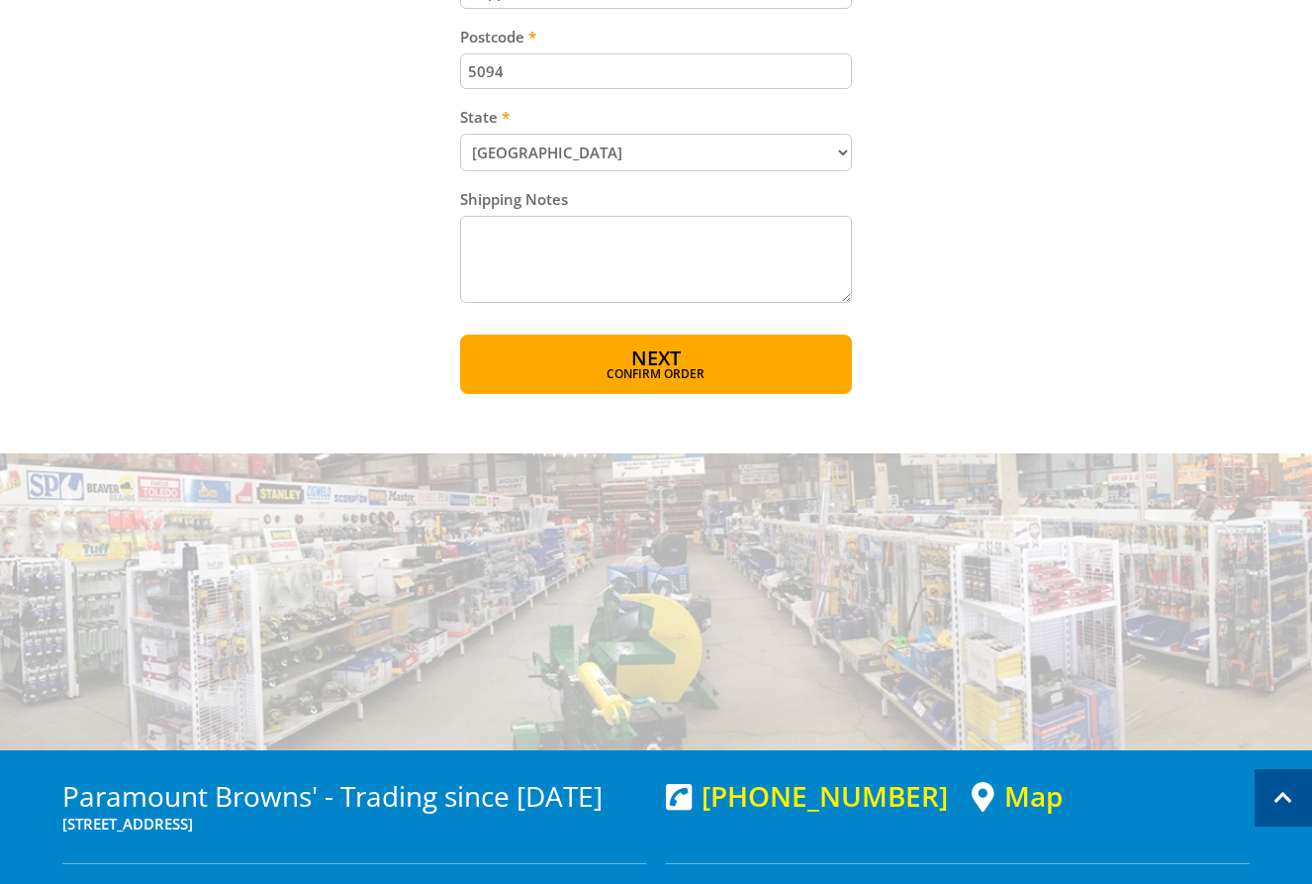
scroll to position [1285, 0]
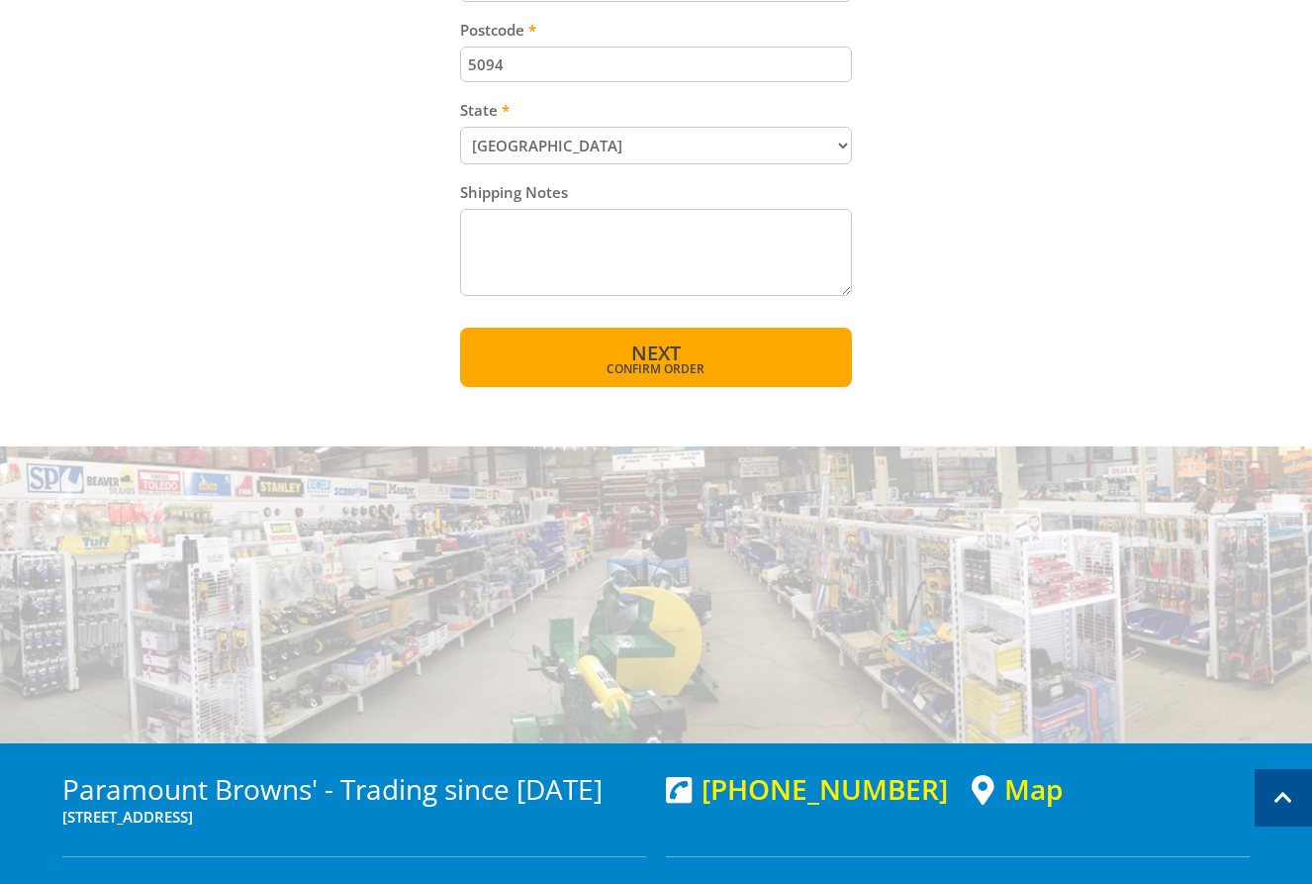
click at [687, 368] on span "Confirm order" at bounding box center [657, 369] width 308 height 12
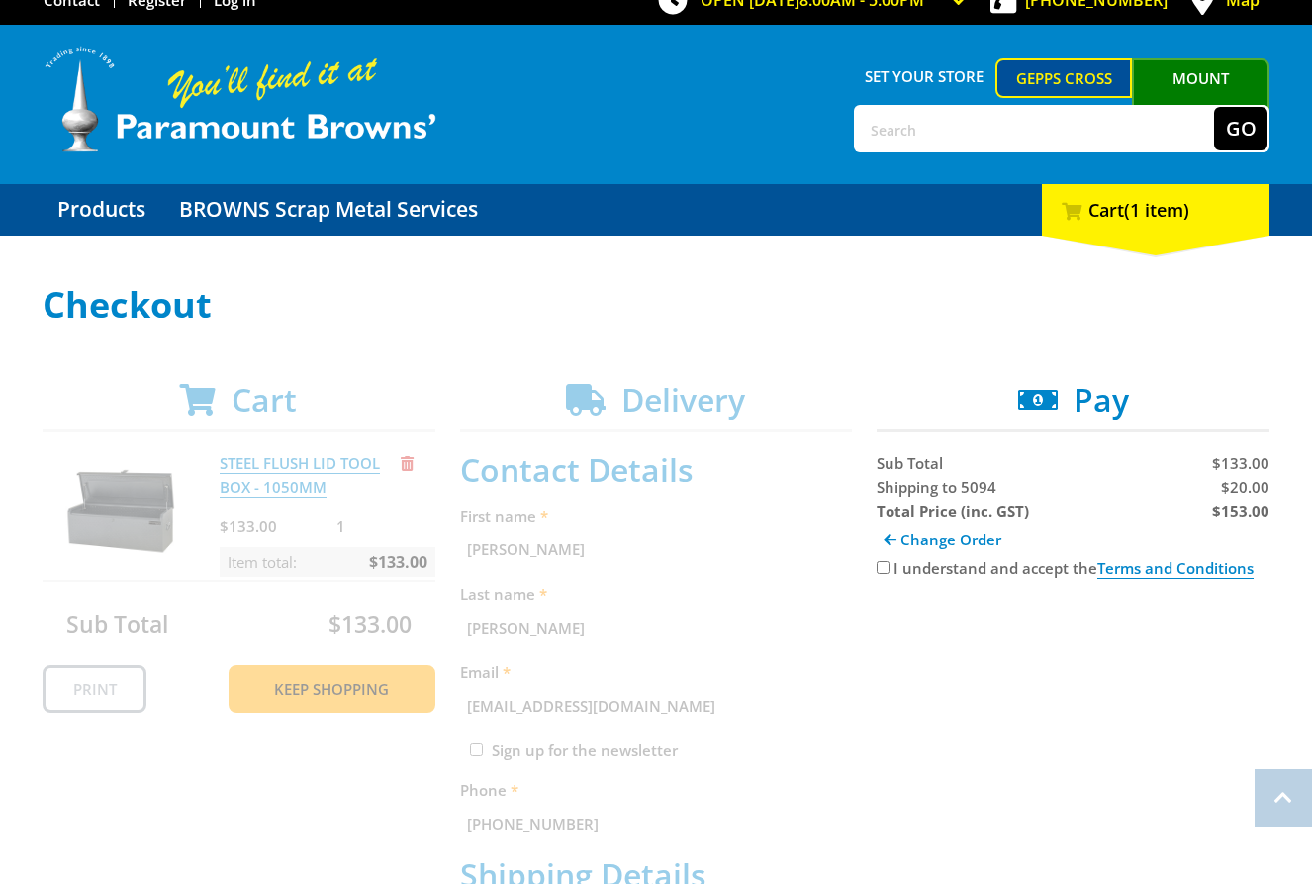
scroll to position [0, 0]
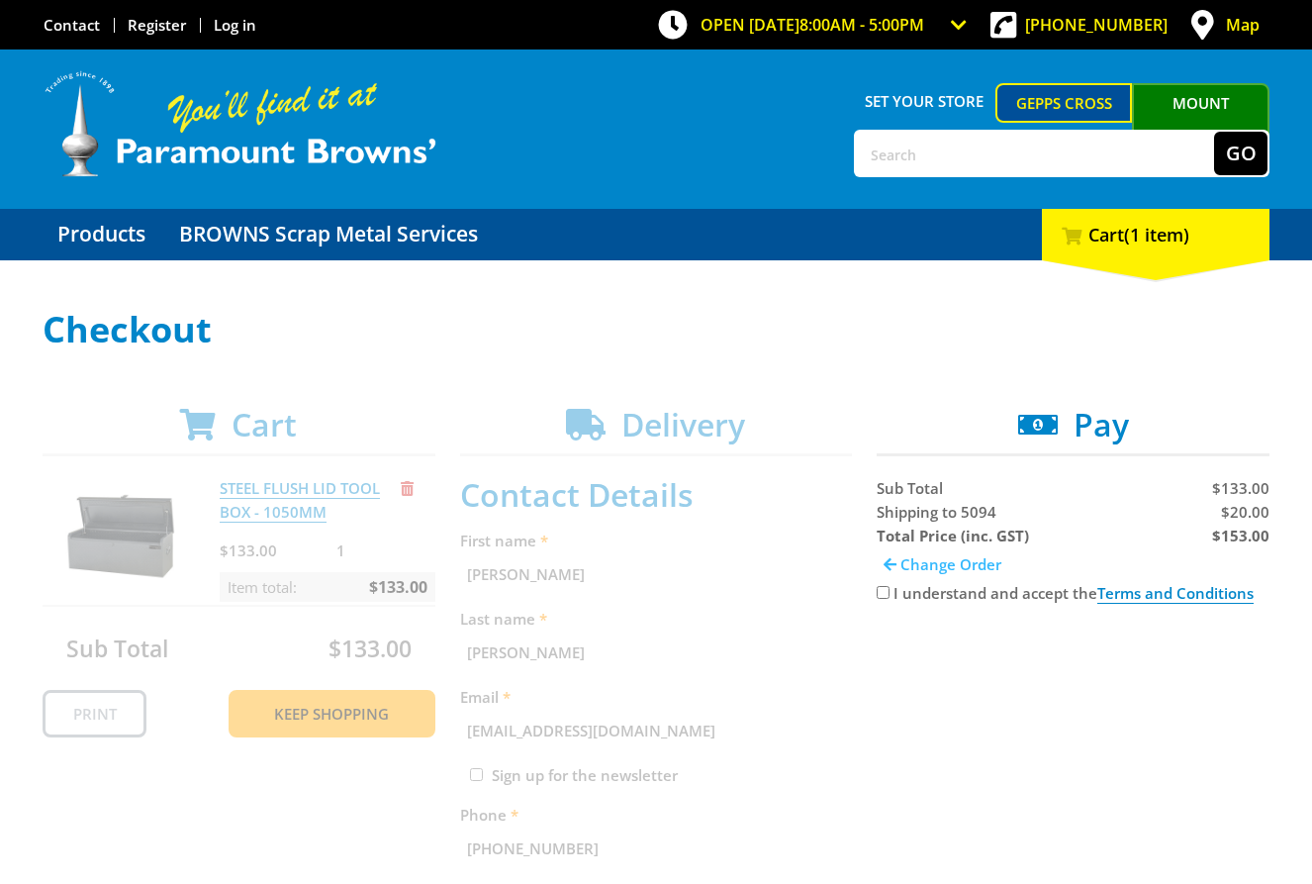
click at [958, 566] on span "Change Order" at bounding box center [951, 564] width 101 height 20
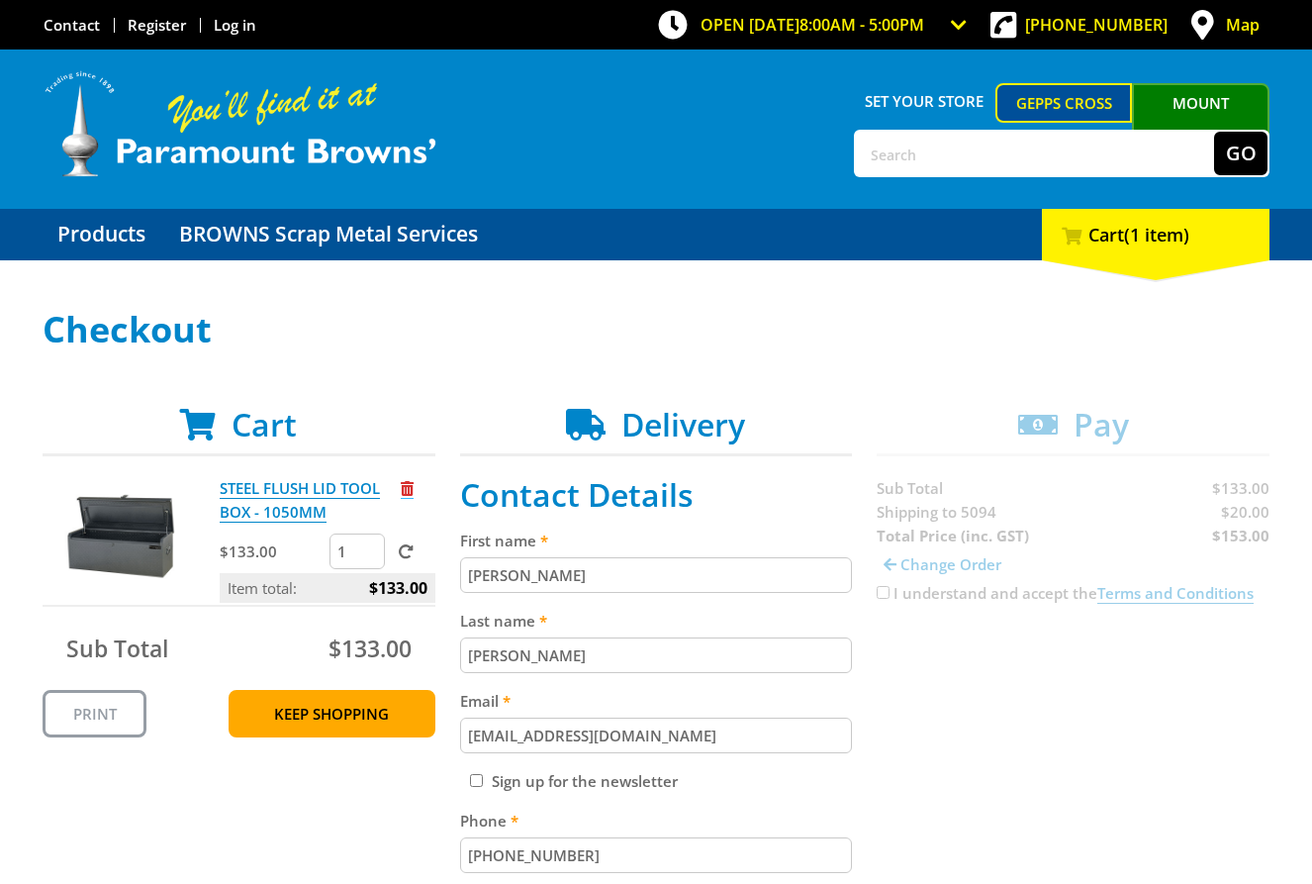
click at [408, 492] on span "Remove from cart" at bounding box center [407, 488] width 13 height 15
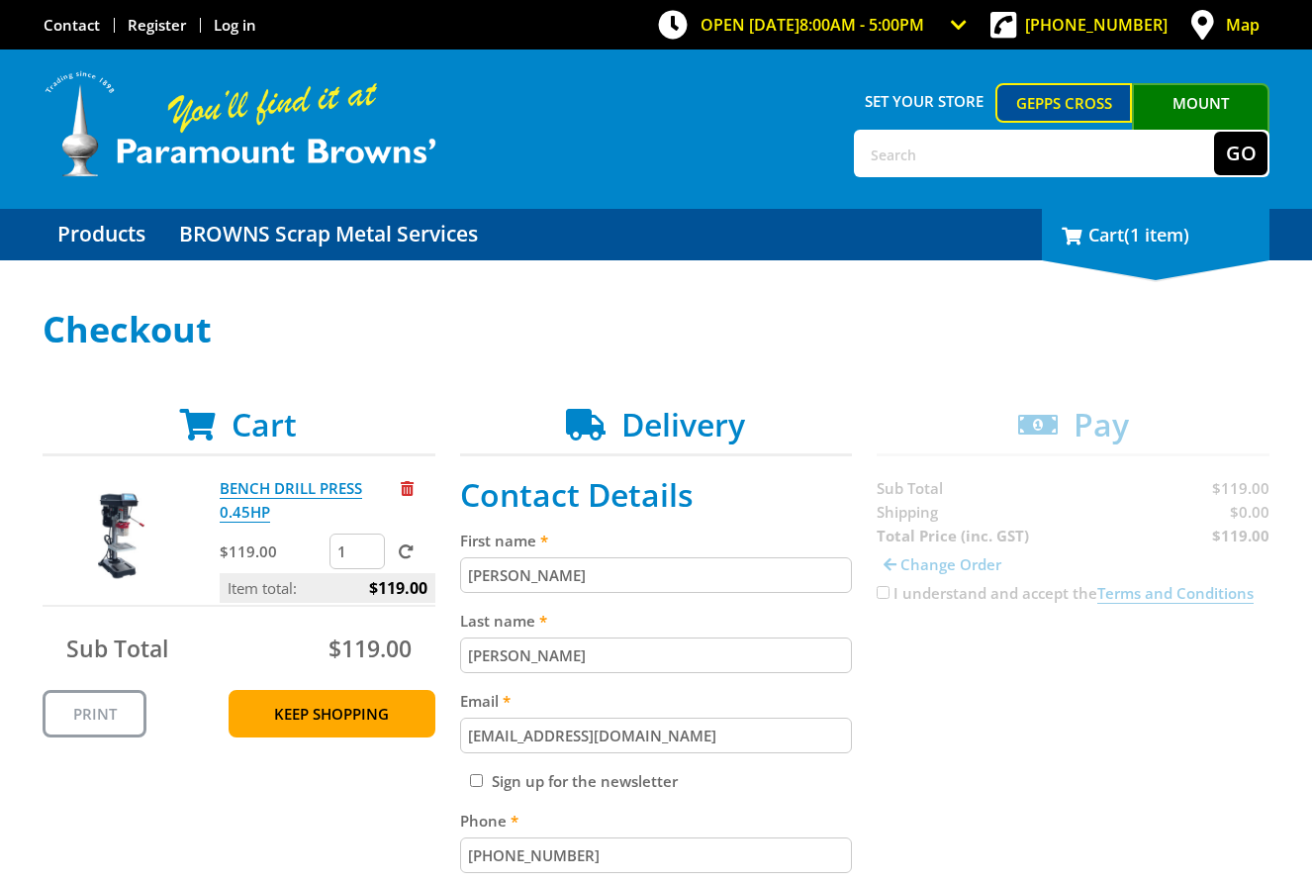
click at [1132, 245] on div "1 Cart (1 item)" at bounding box center [1156, 234] width 228 height 51
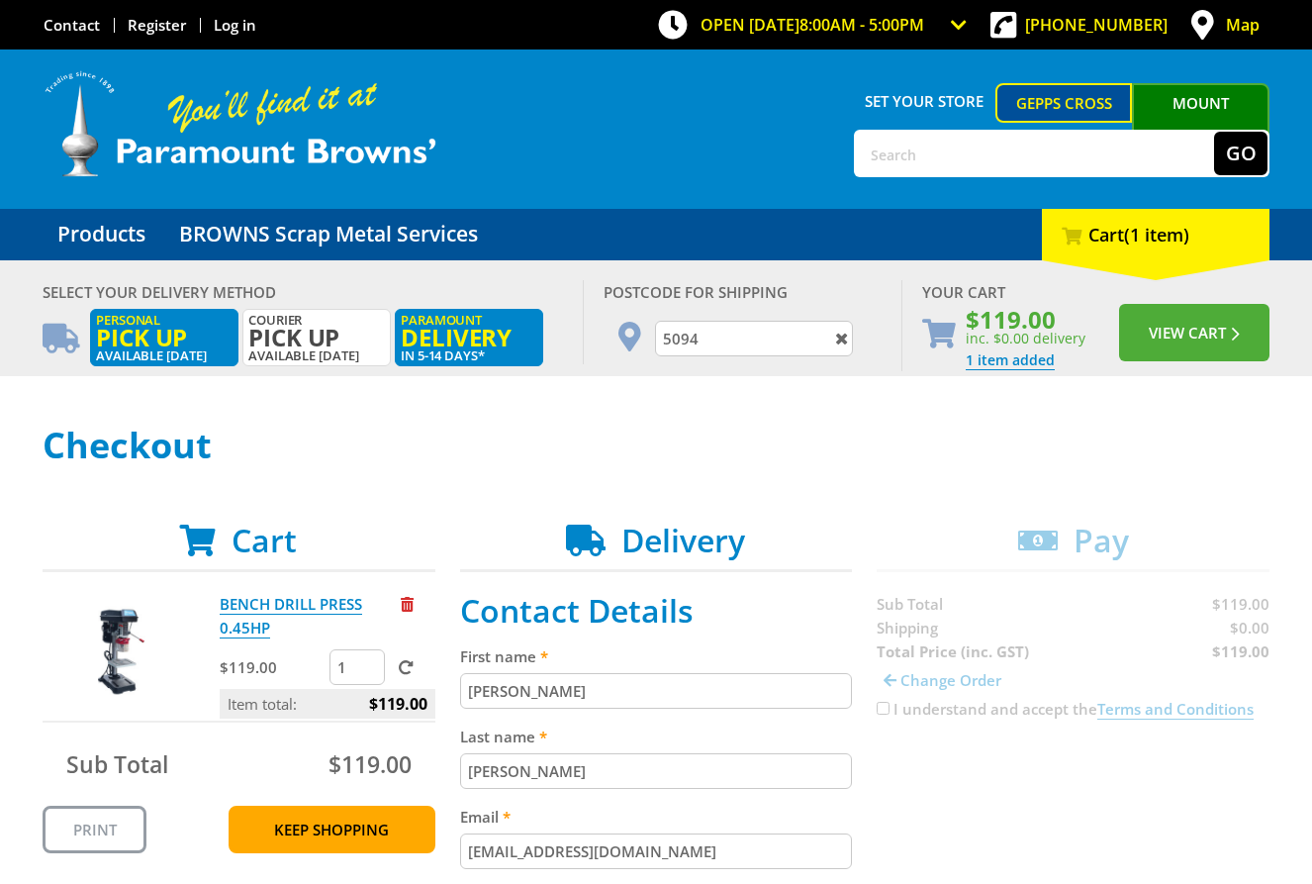
click at [182, 336] on span "Pick up" at bounding box center [164, 338] width 137 height 22
radio input "true"
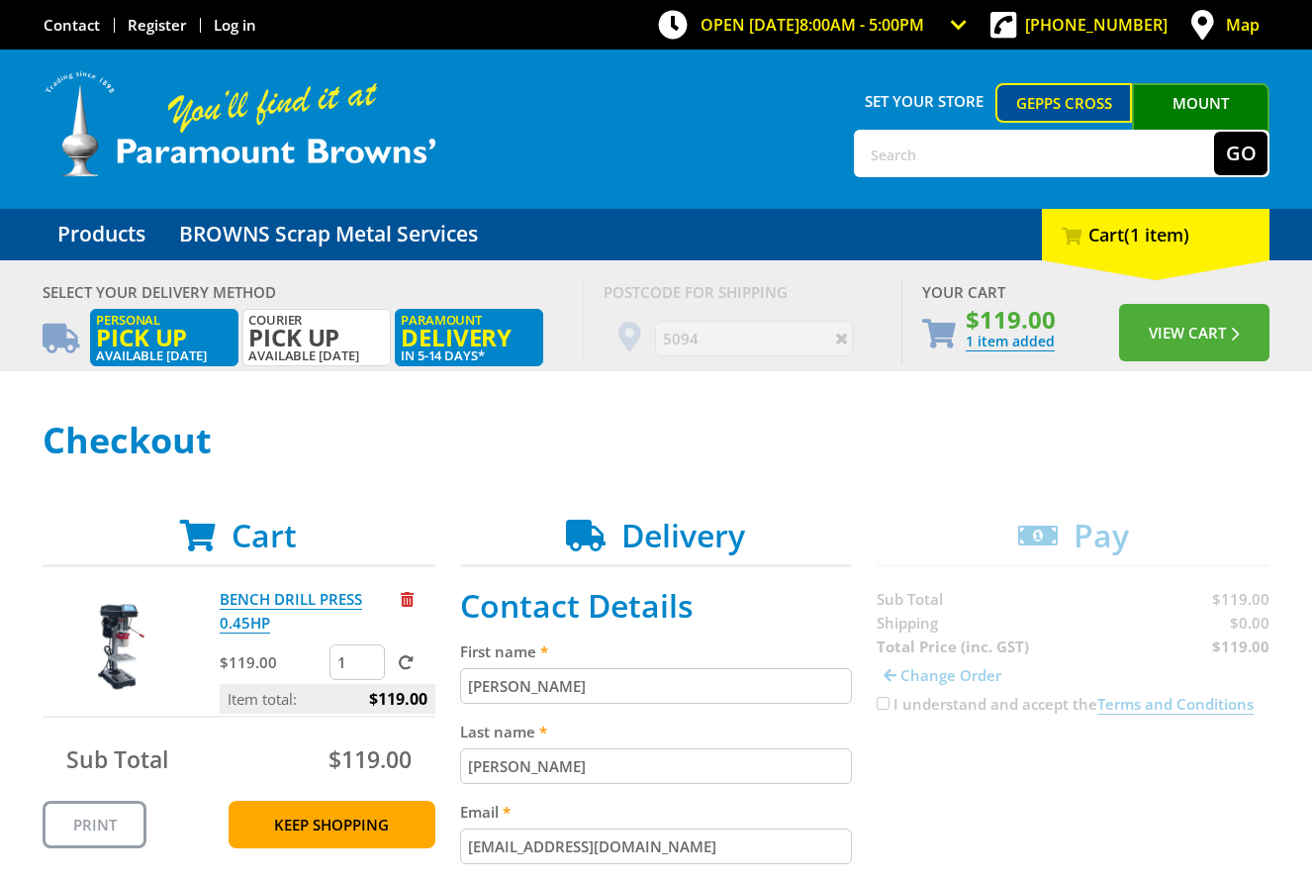
click at [476, 332] on span "Delivery" at bounding box center [469, 338] width 137 height 22
radio input "true"
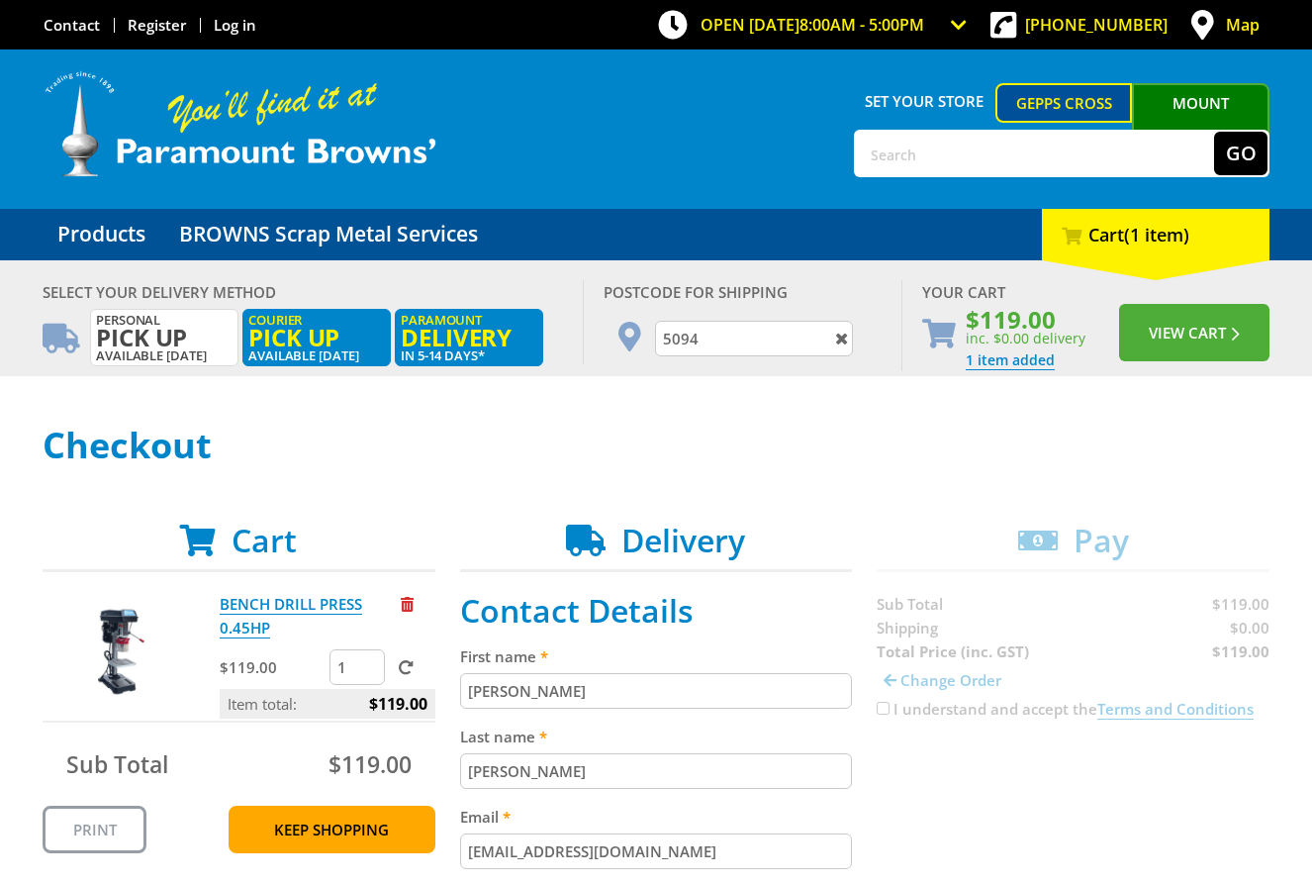
click at [333, 336] on span "Pick up" at bounding box center [316, 338] width 137 height 22
radio input "true"
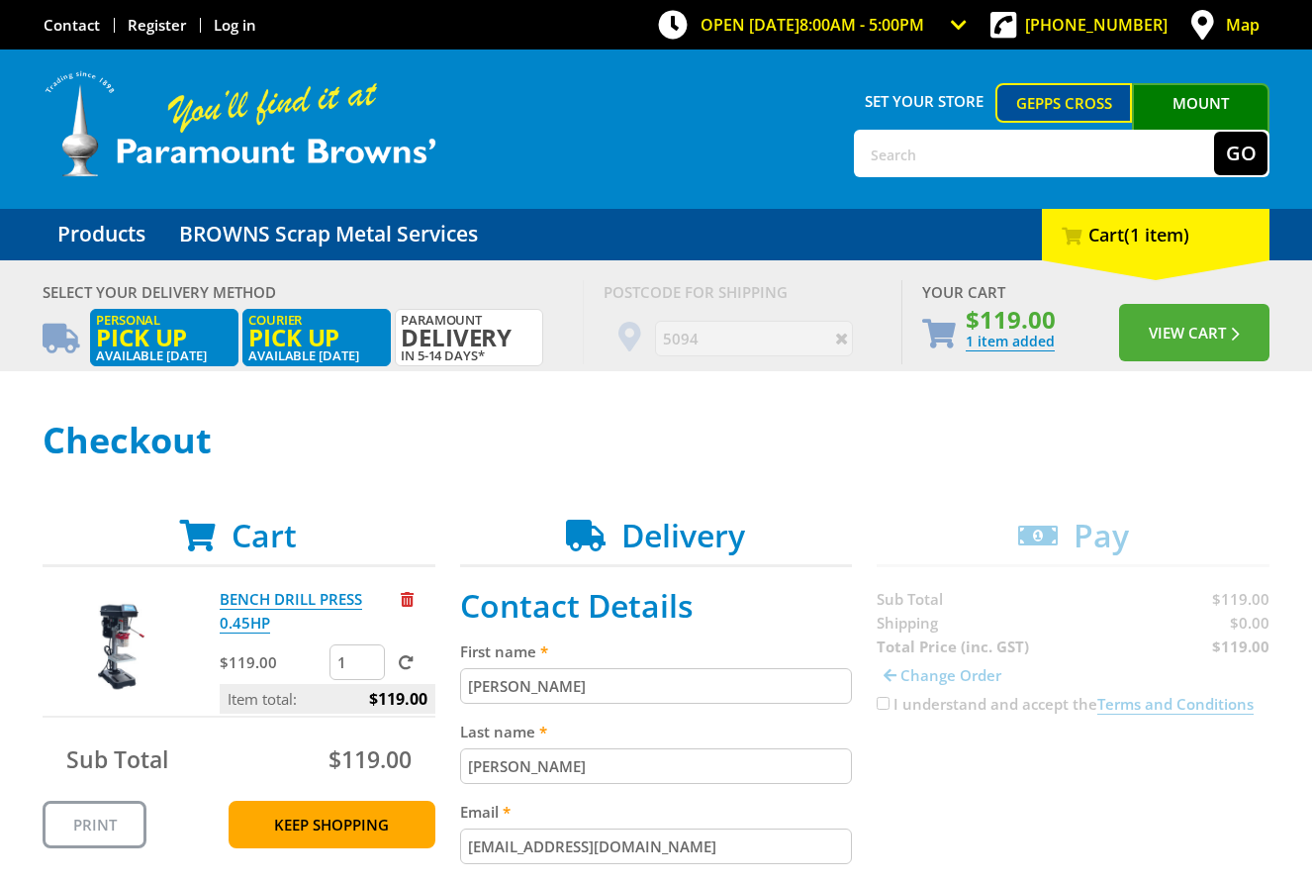
click at [145, 336] on span "Pick up" at bounding box center [164, 338] width 137 height 22
radio input "true"
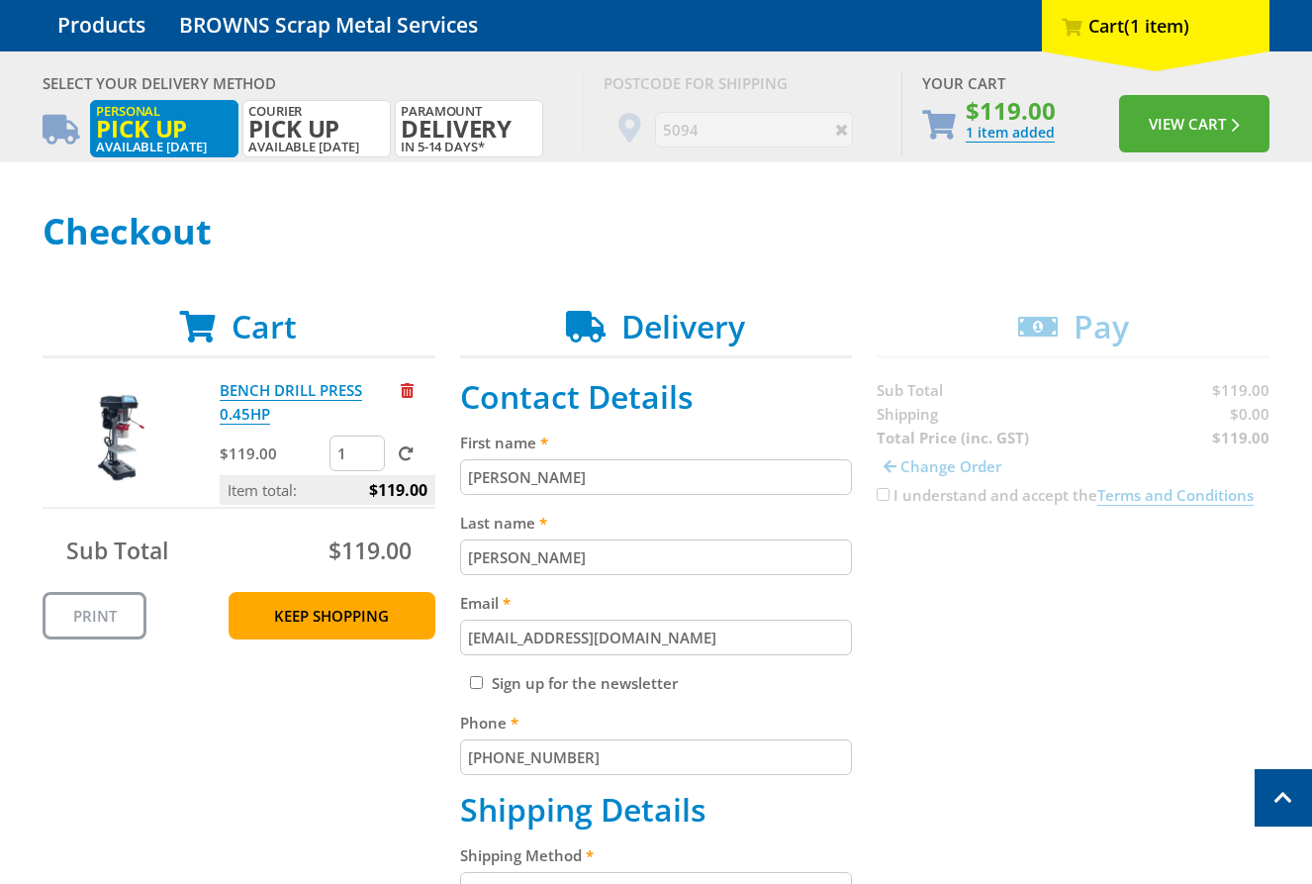
scroll to position [206, 0]
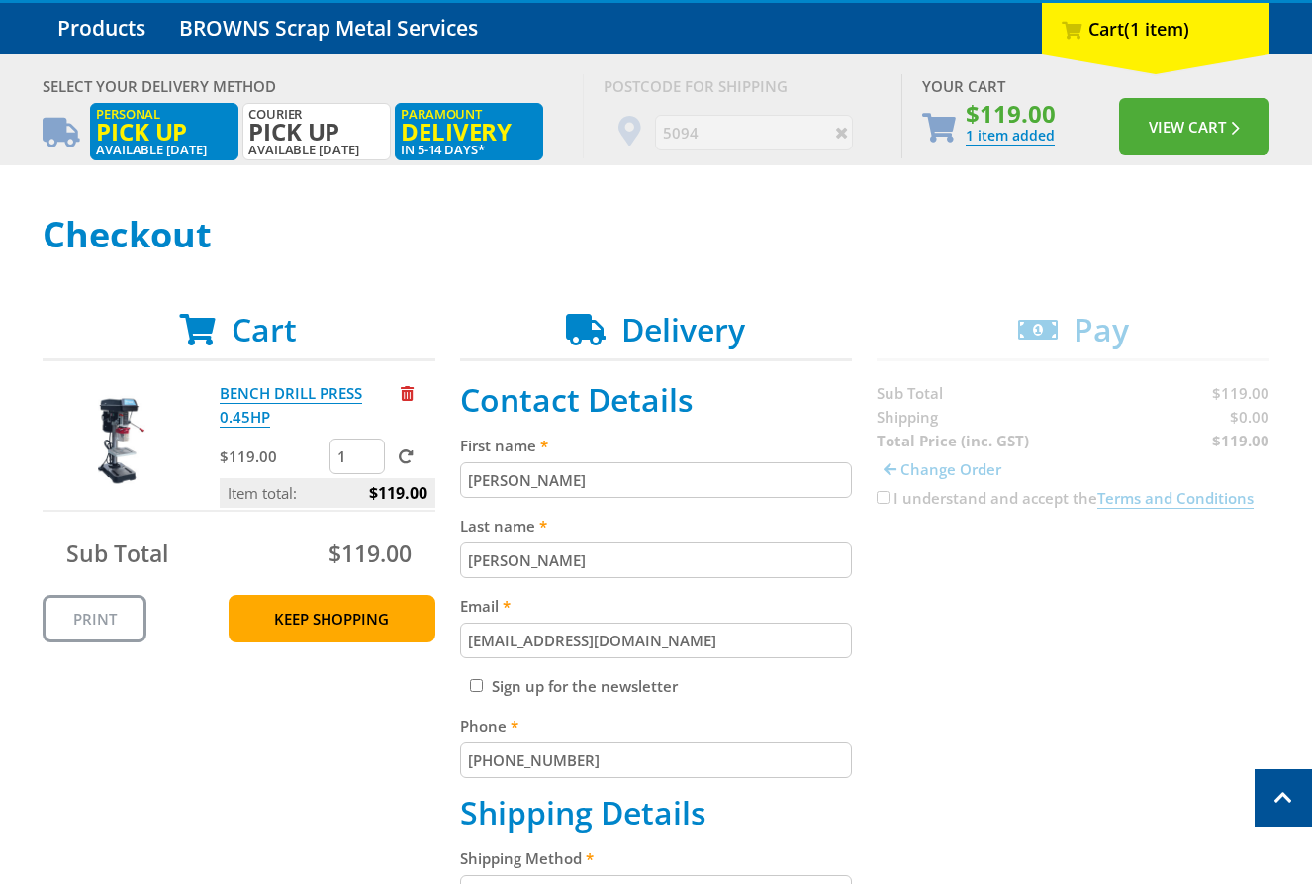
click at [500, 140] on span "Delivery" at bounding box center [469, 132] width 137 height 22
radio input "true"
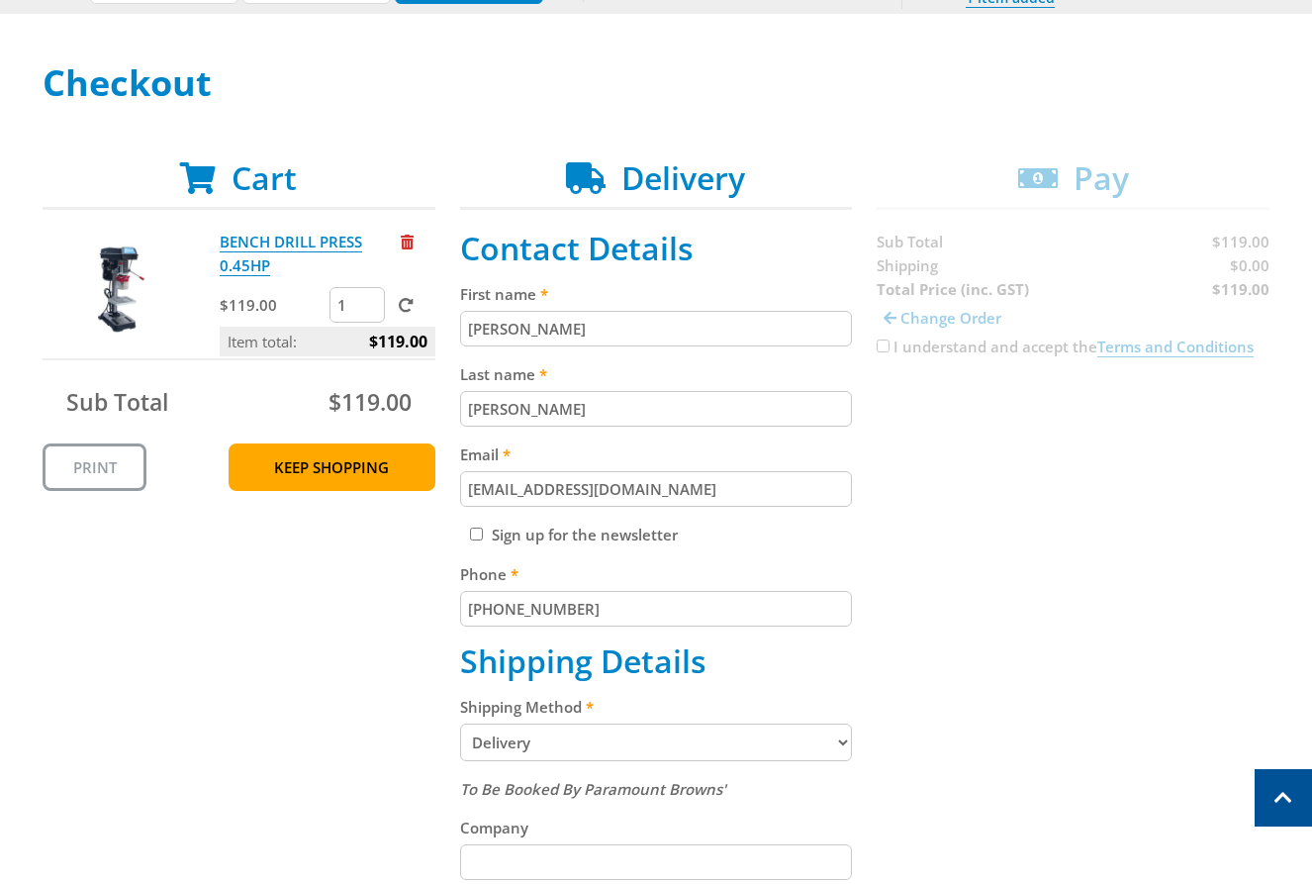
scroll to position [421, 0]
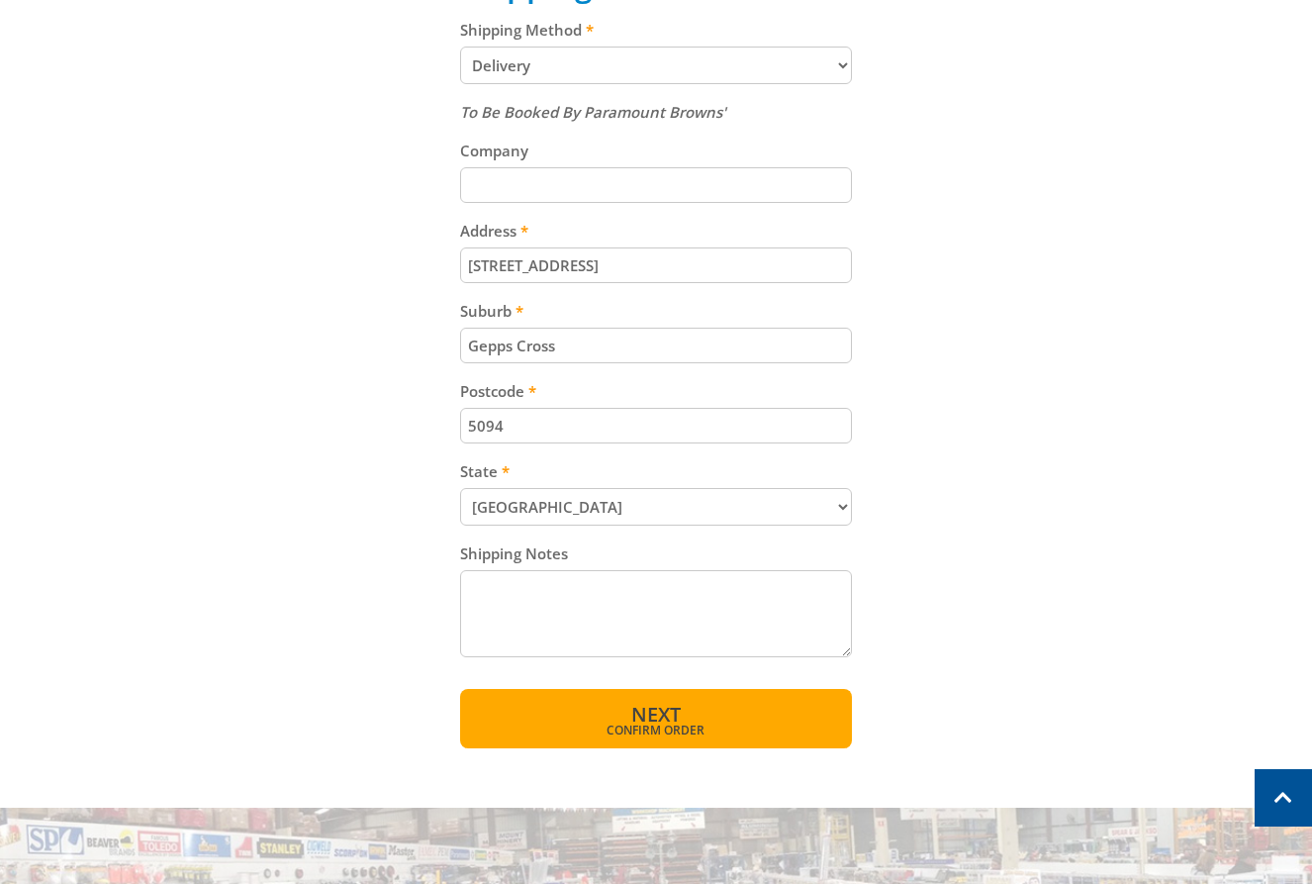
click at [613, 717] on button "Next Confirm order" at bounding box center [656, 718] width 393 height 59
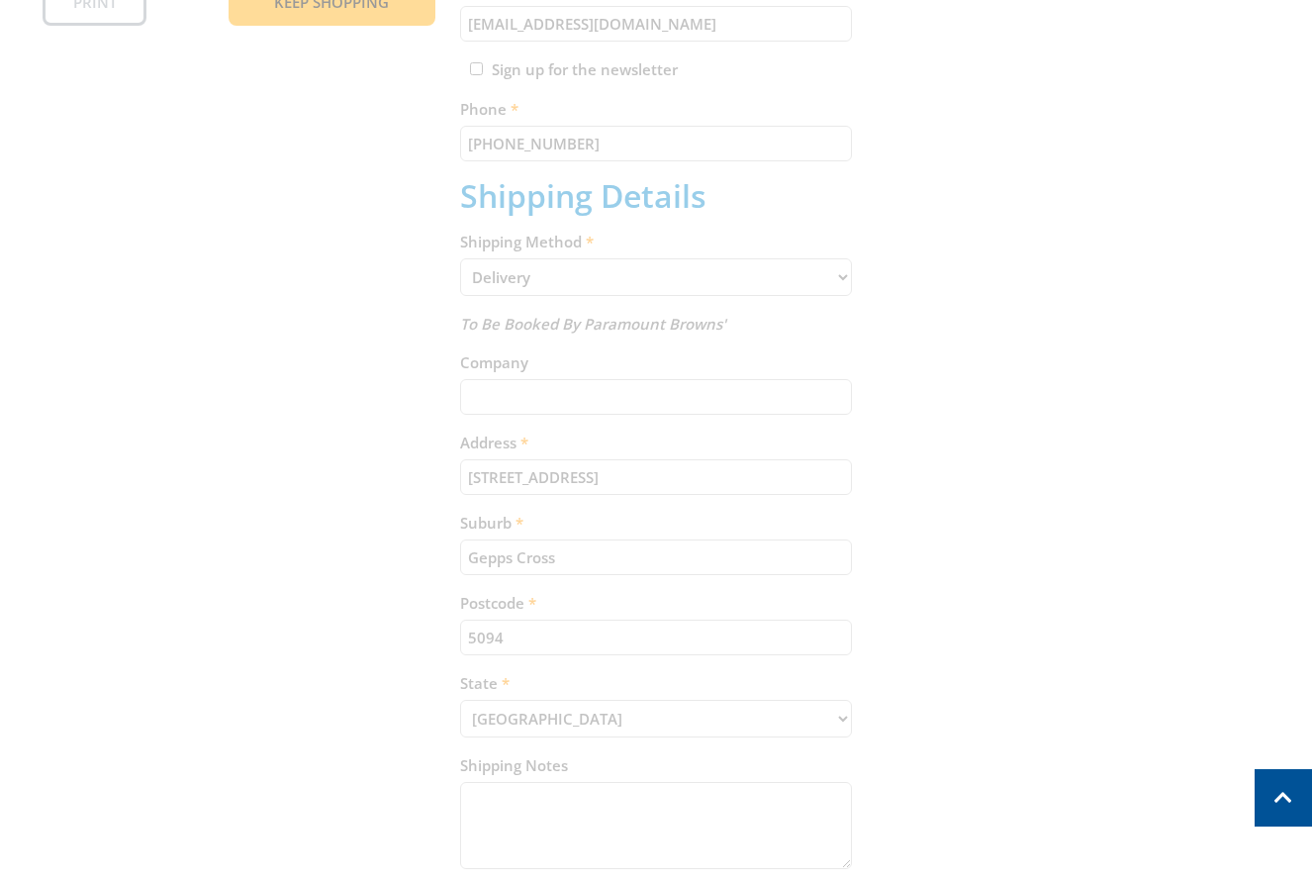
scroll to position [521, 0]
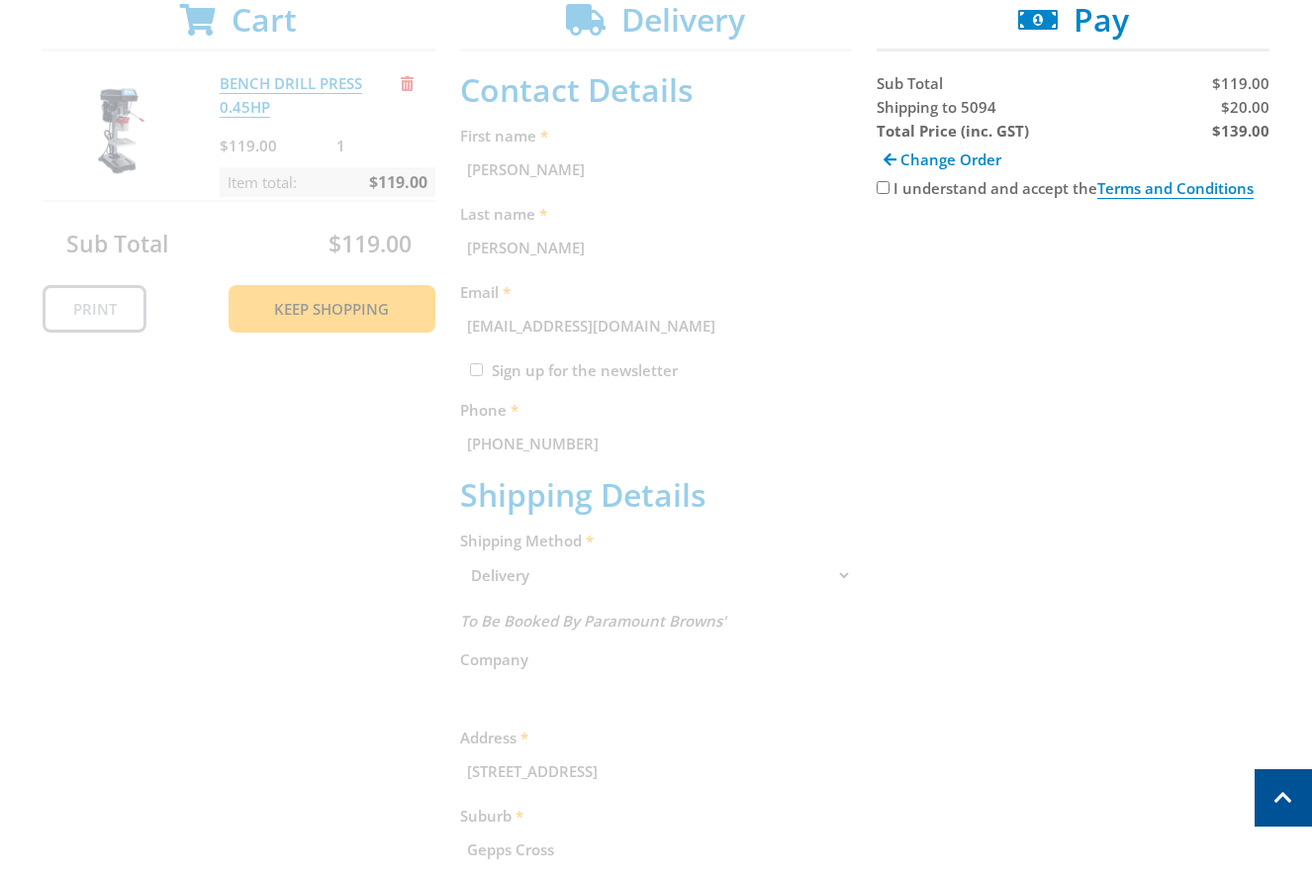
click at [877, 173] on div "Change Order" at bounding box center [1073, 160] width 393 height 34
click at [874, 198] on div "Cart BENCH DRILL PRESS 0.45HP $119.00 1 Item total: $119.00 Sub Total $119.00 P…" at bounding box center [656, 623] width 1227 height 1244
click at [883, 186] on input "I understand and accept the Terms and Conditions" at bounding box center [883, 187] width 13 height 13
checkbox input "true"
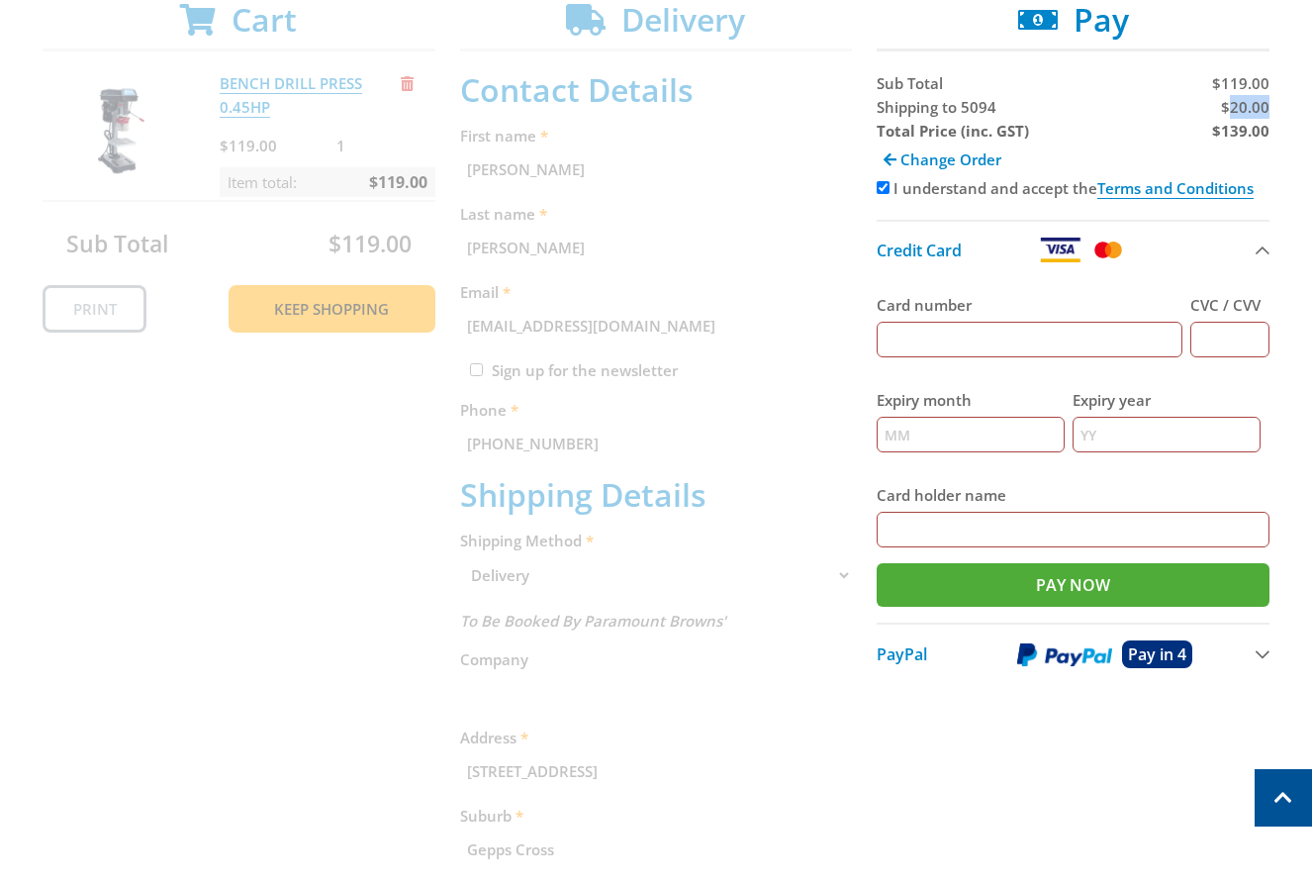
copy span "20.00"
copy span "Shipping"
copy strong "139.00"
click at [1003, 345] on input "Card number" at bounding box center [1030, 340] width 306 height 36
type input "5454545454545454"
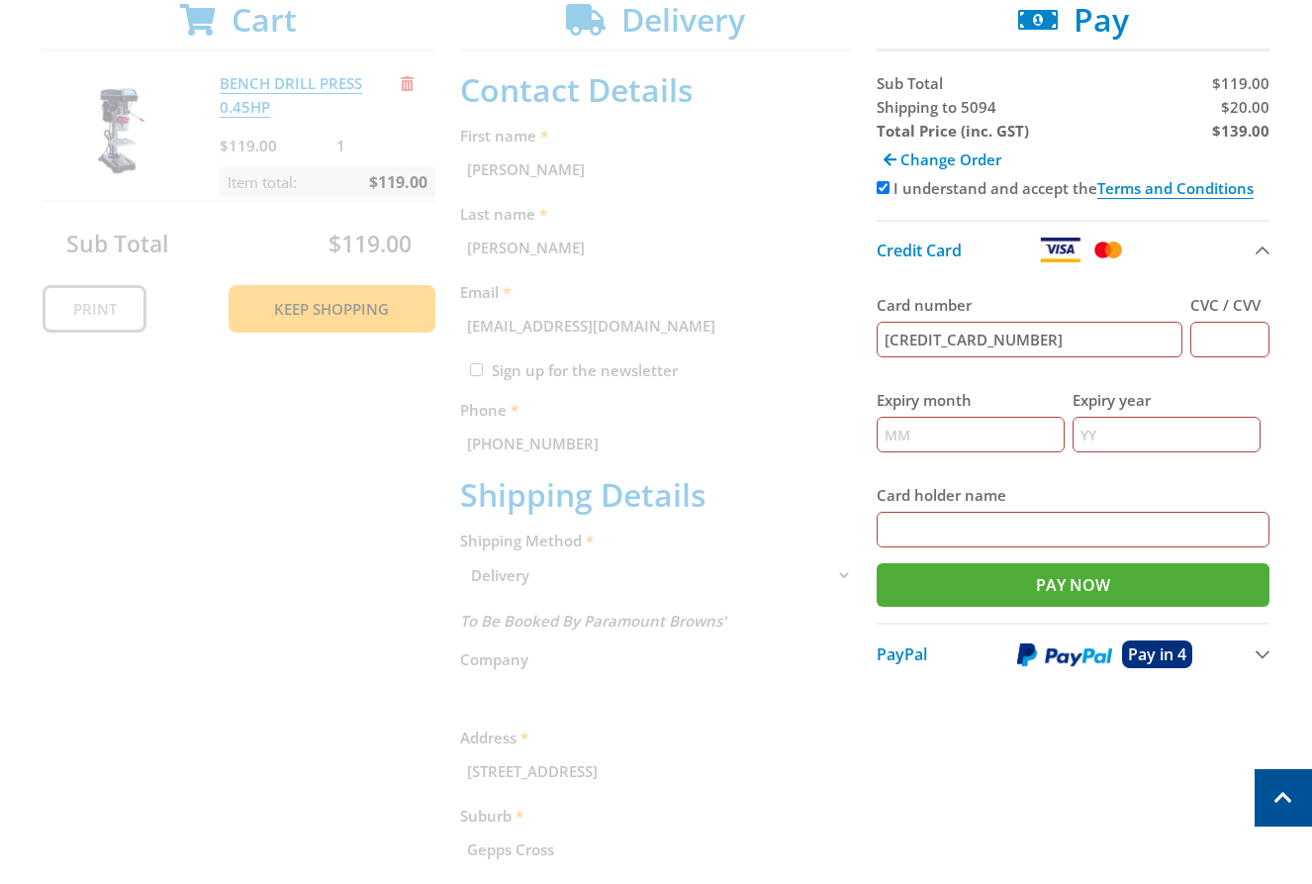
type input "234"
type input "12"
type input "2030"
type input "John Smith"
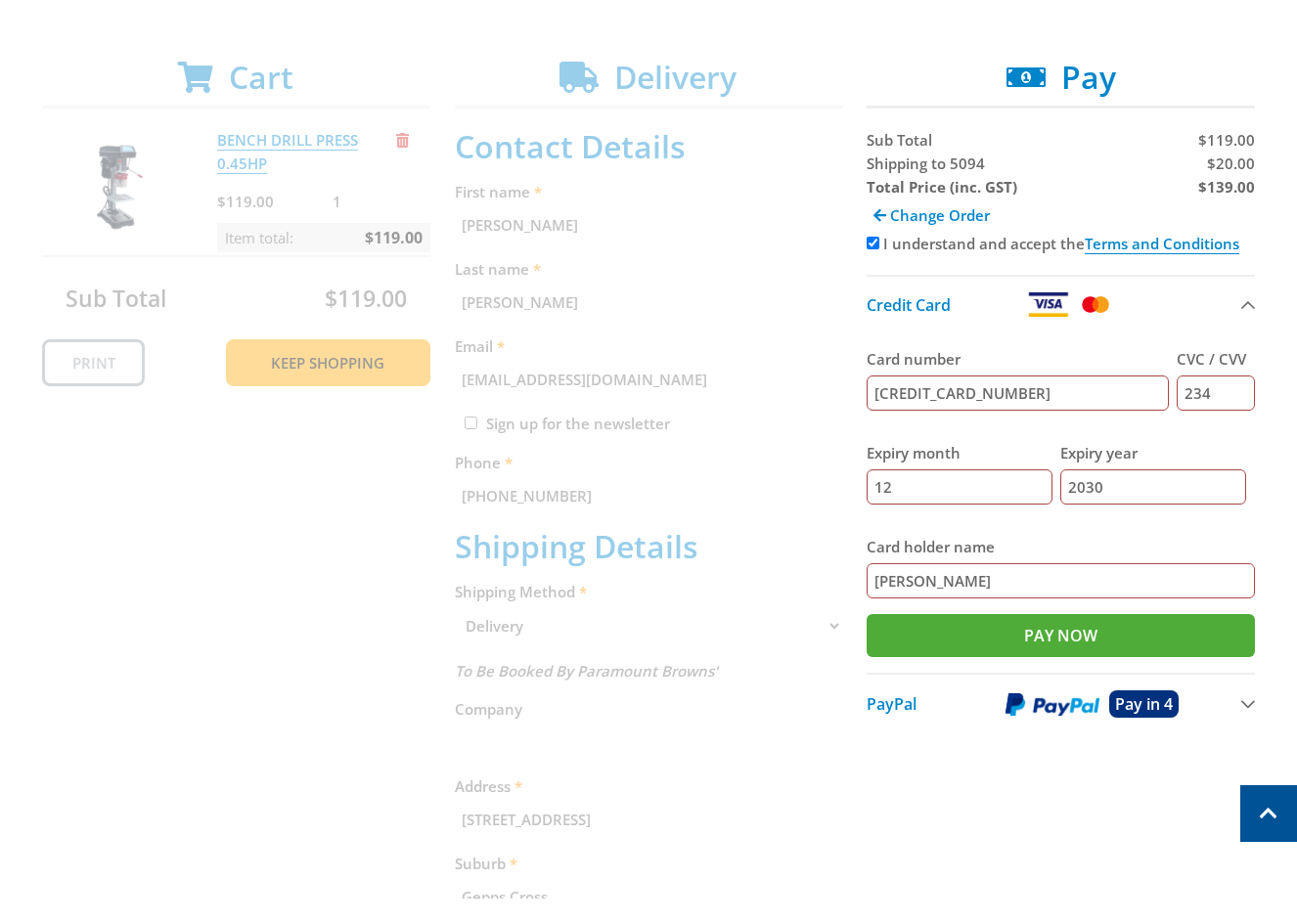
scroll to position [484, 0]
